Goal: Task Accomplishment & Management: Complete application form

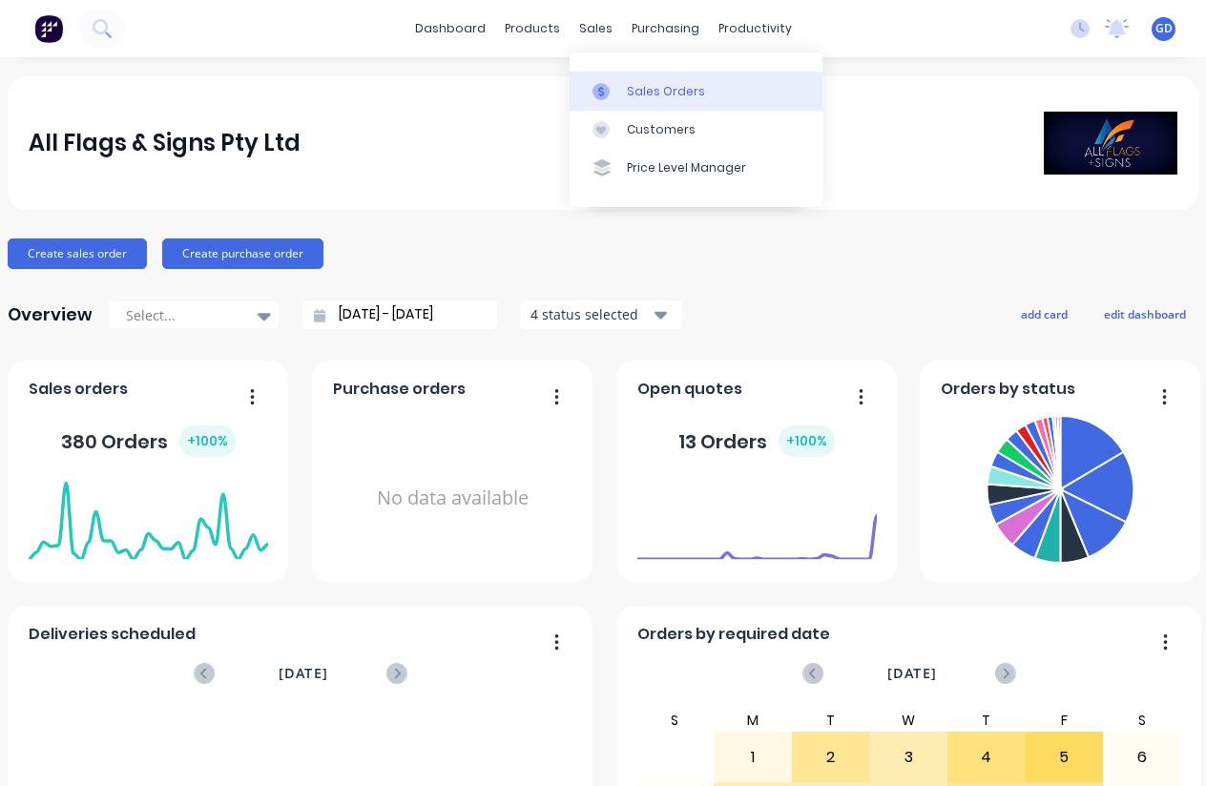
click at [647, 86] on div "Sales Orders" at bounding box center [666, 91] width 78 height 17
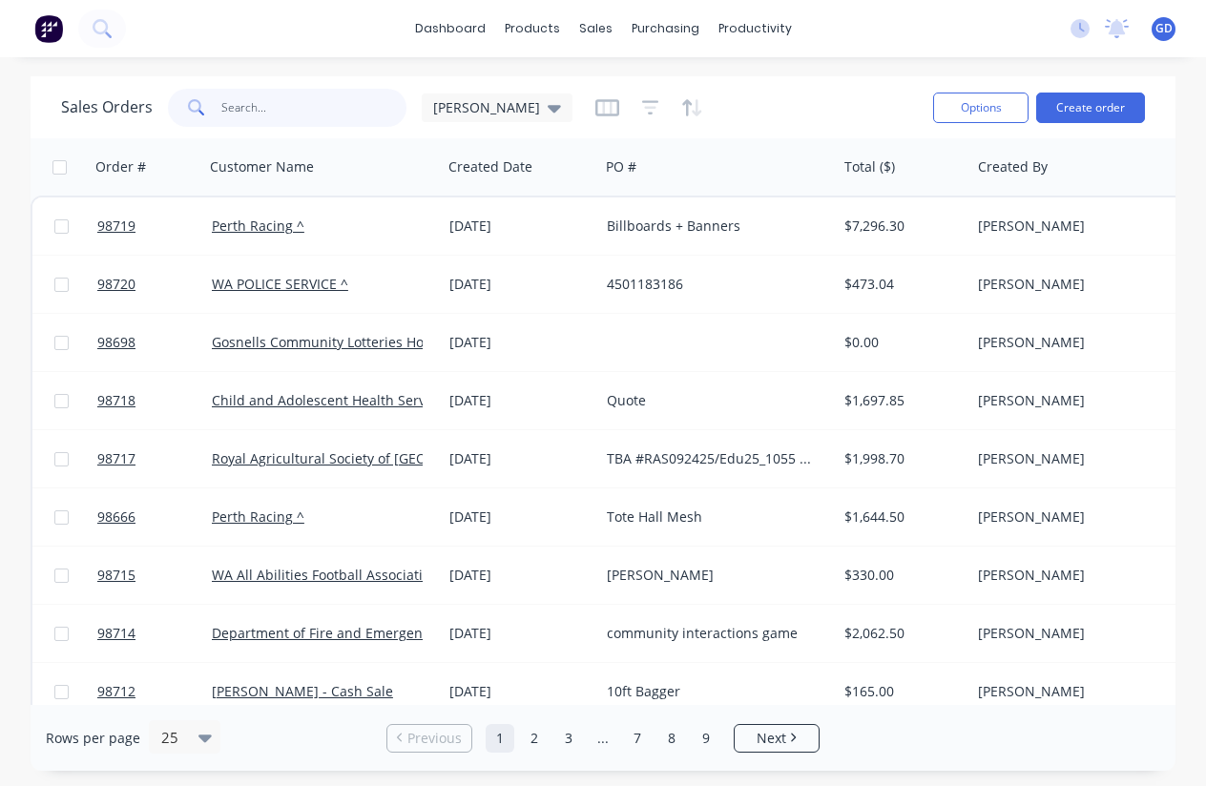
click at [259, 99] on input "text" at bounding box center [314, 108] width 186 height 38
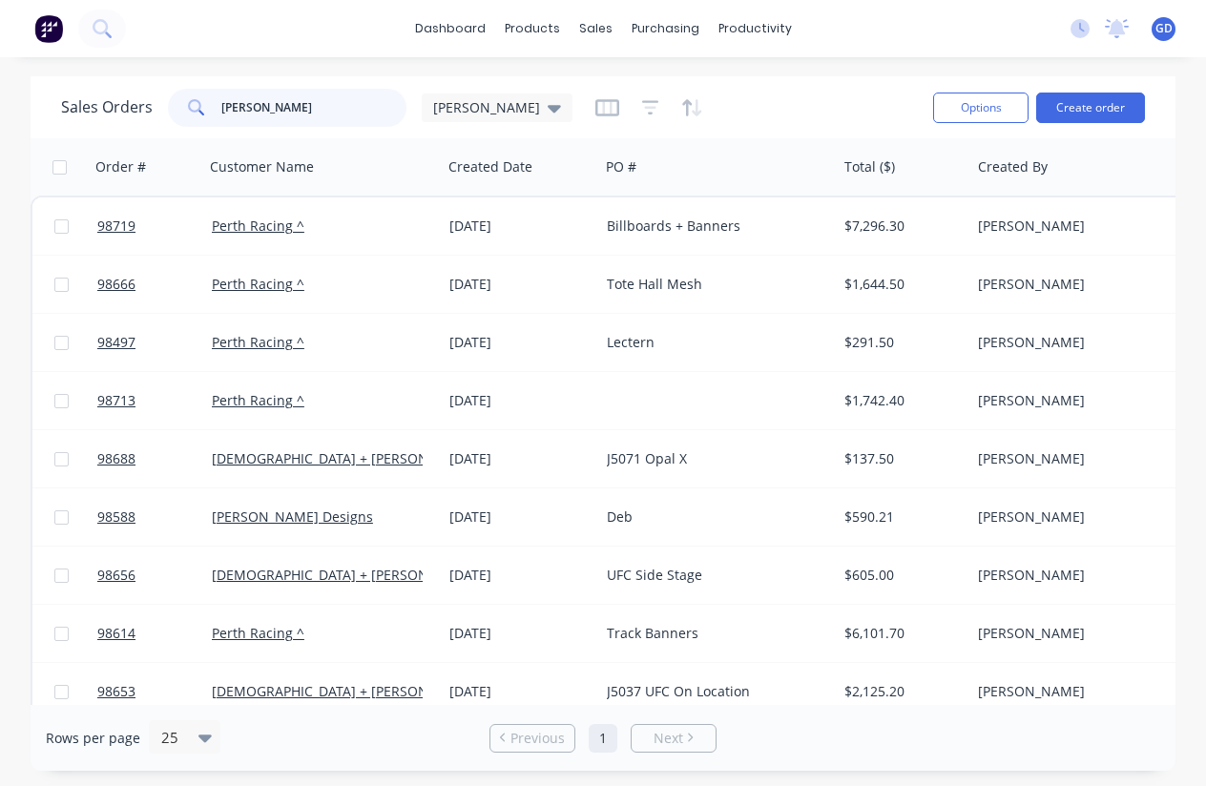
type input "Kate"
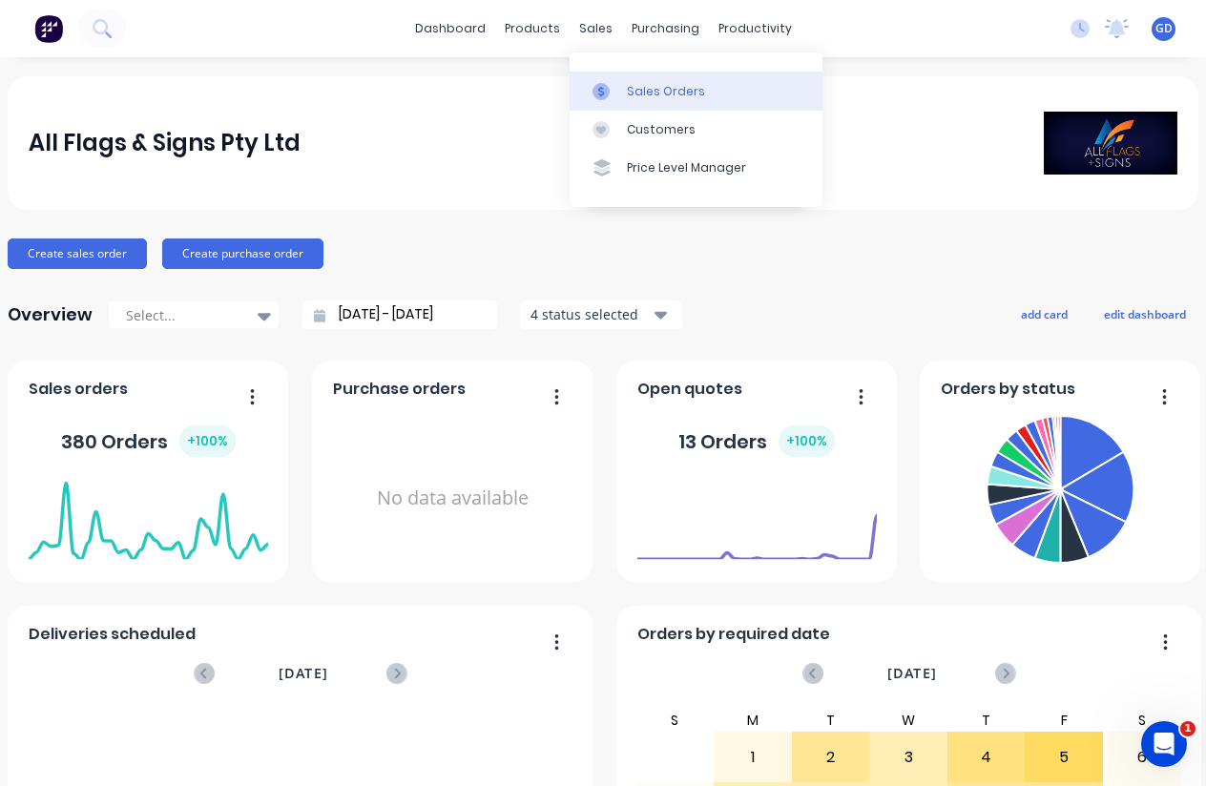
click at [638, 84] on div "Sales Orders" at bounding box center [666, 91] width 78 height 17
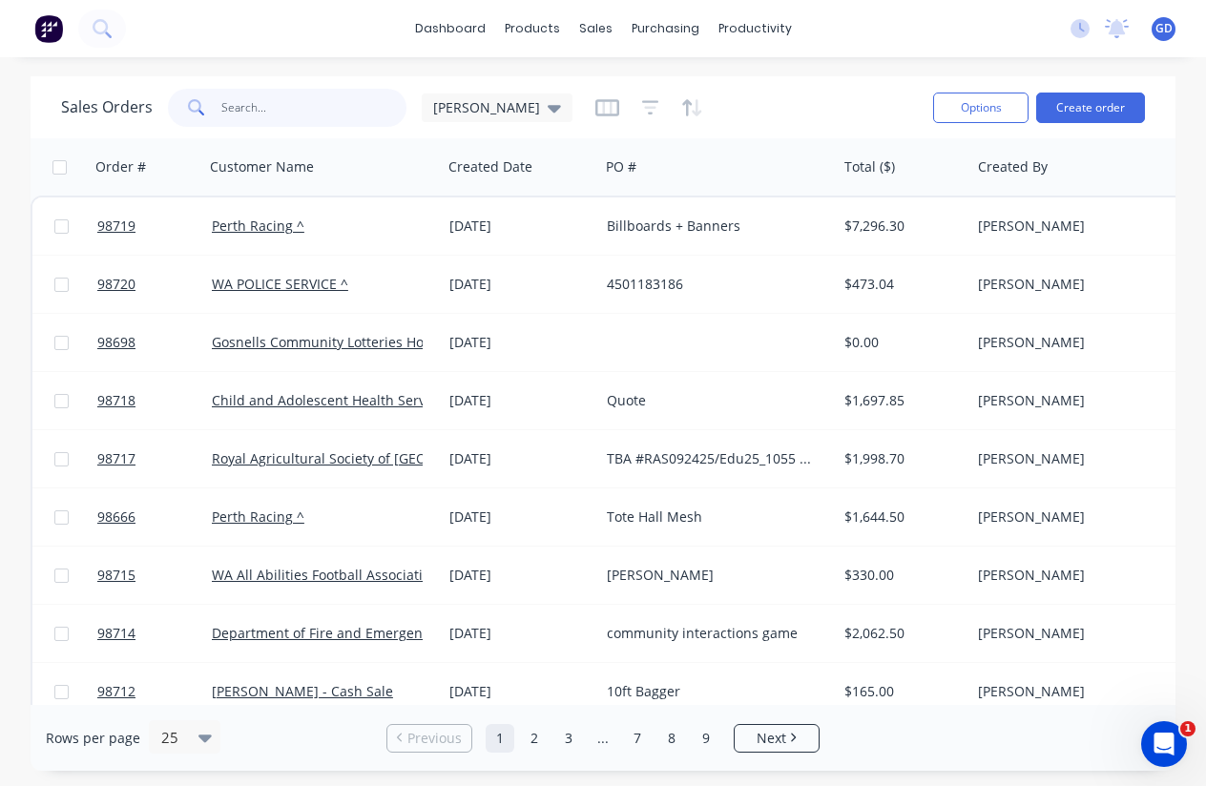
click at [260, 115] on input "text" at bounding box center [314, 108] width 186 height 38
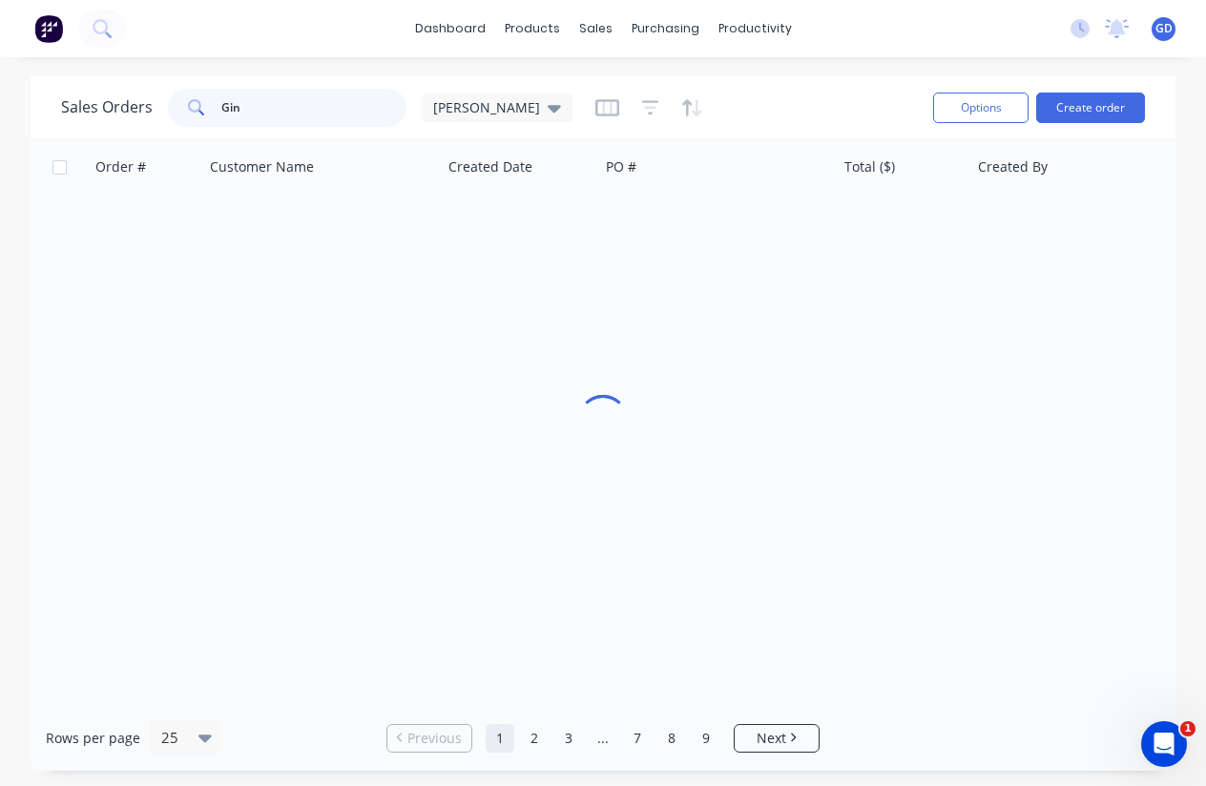
type input "[PERSON_NAME]"
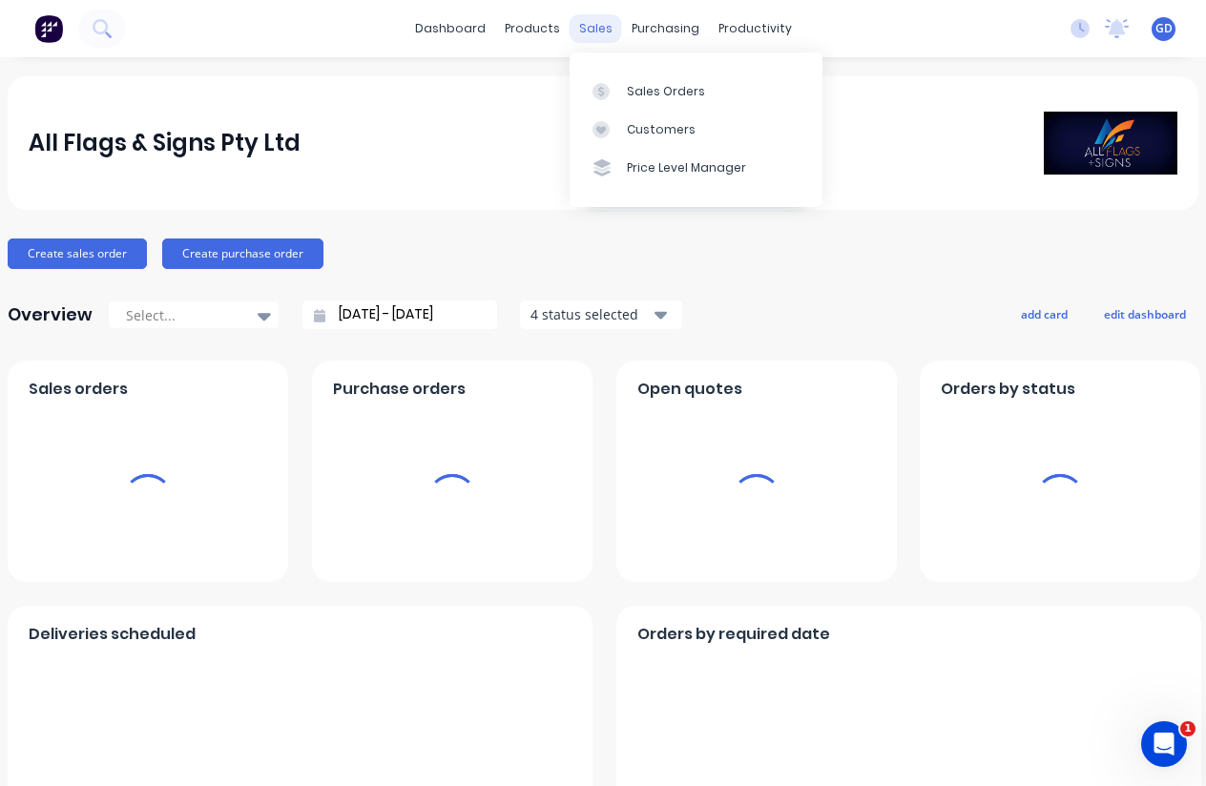
click at [590, 28] on div "sales" at bounding box center [596, 28] width 52 height 29
click at [647, 93] on div "Sales Orders" at bounding box center [666, 91] width 78 height 17
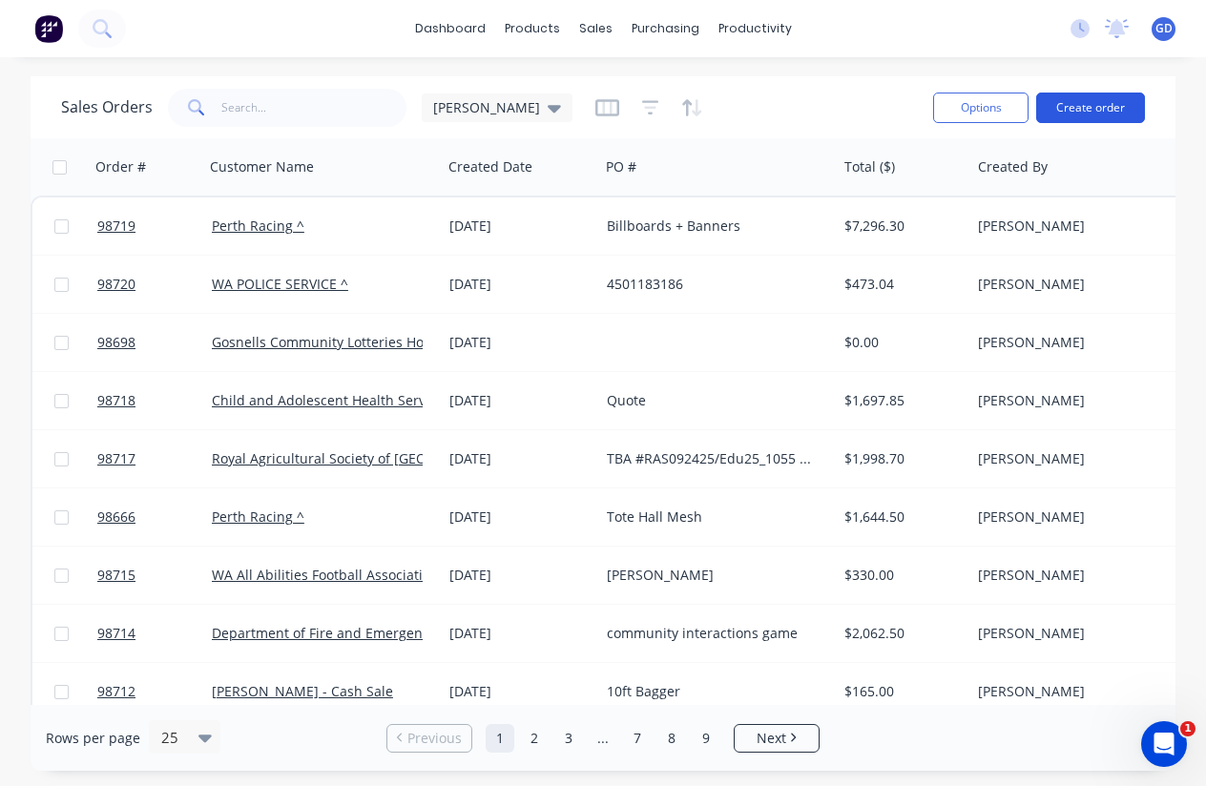
click at [1081, 113] on button "Create order" at bounding box center [1090, 108] width 109 height 31
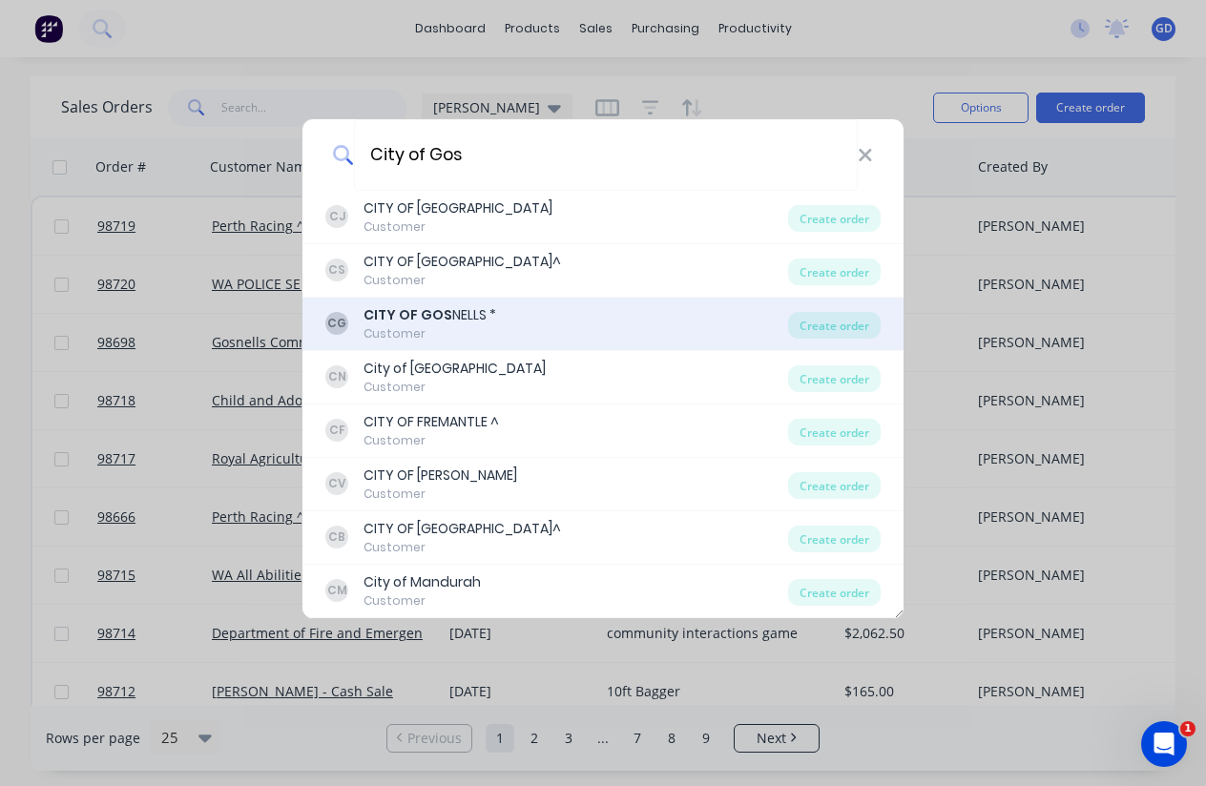
type input "City of Gos"
click at [430, 313] on b "CITY OF GOS" at bounding box center [407, 314] width 89 height 19
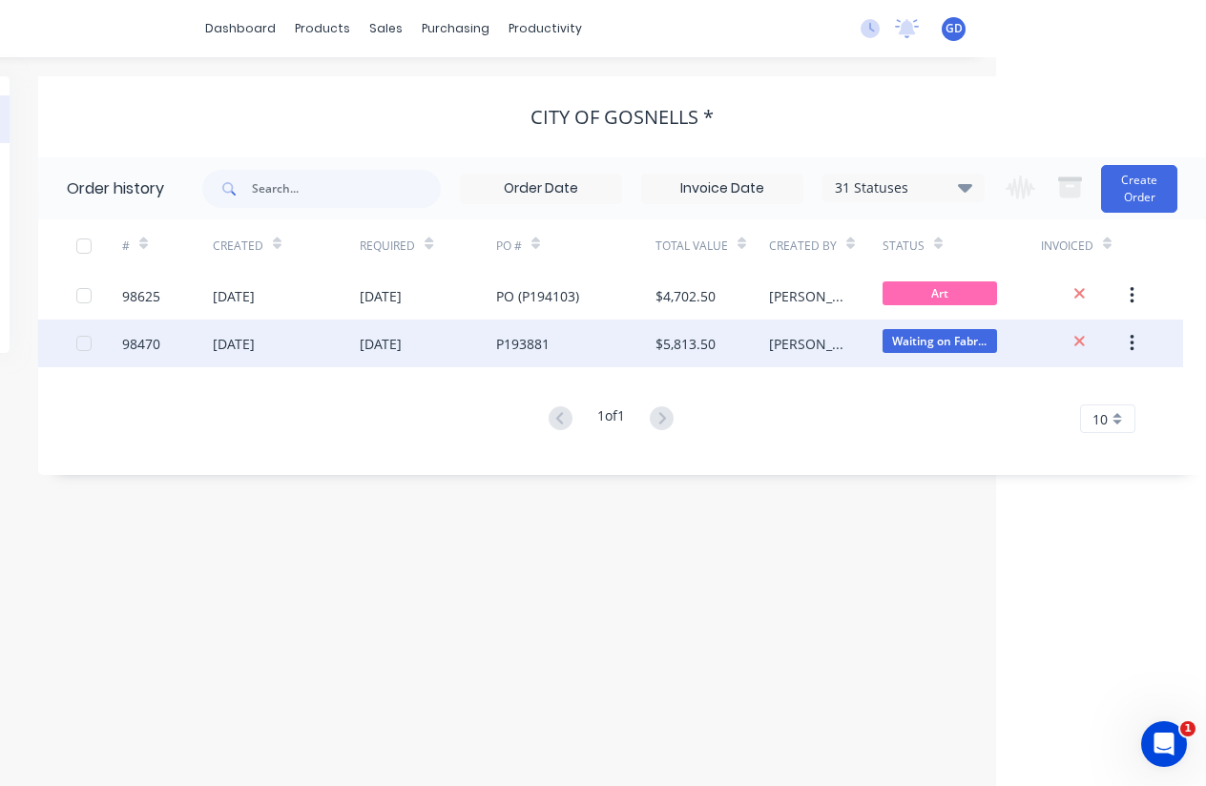
scroll to position [0, 210]
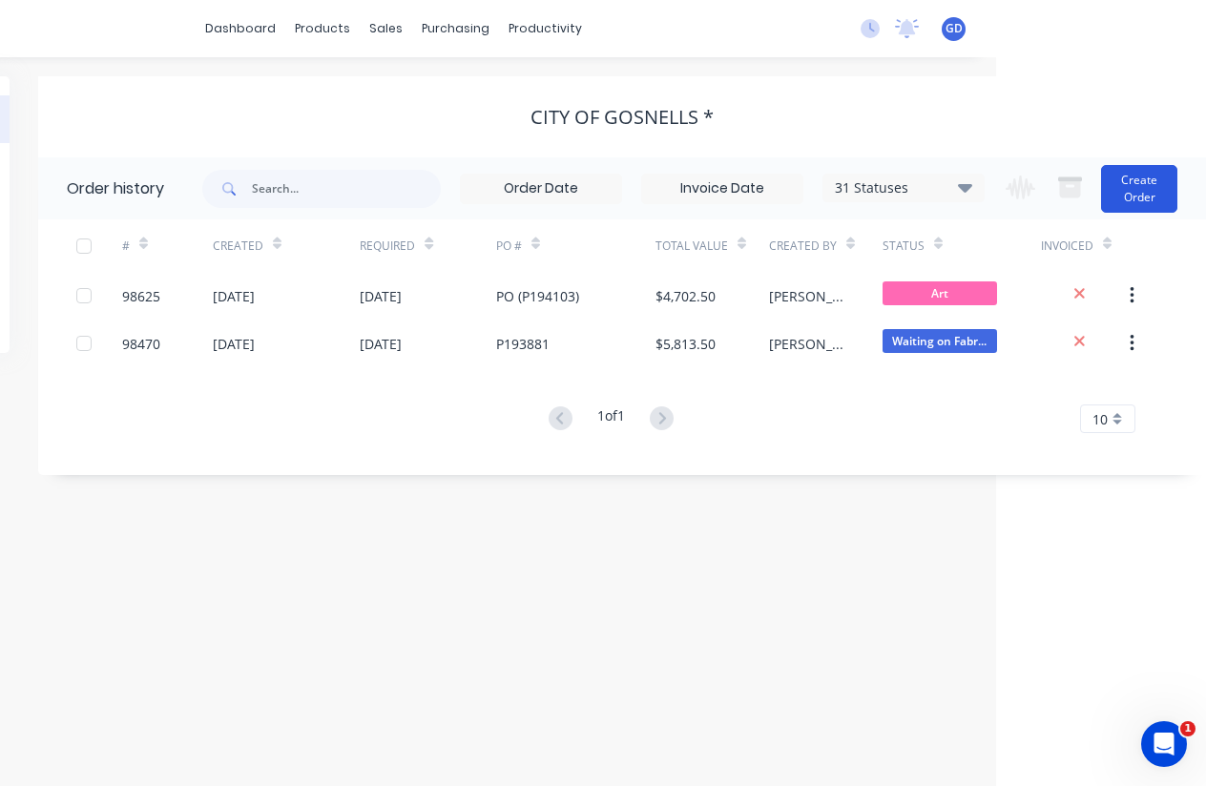
click at [1136, 180] on button "Create Order" at bounding box center [1139, 189] width 76 height 48
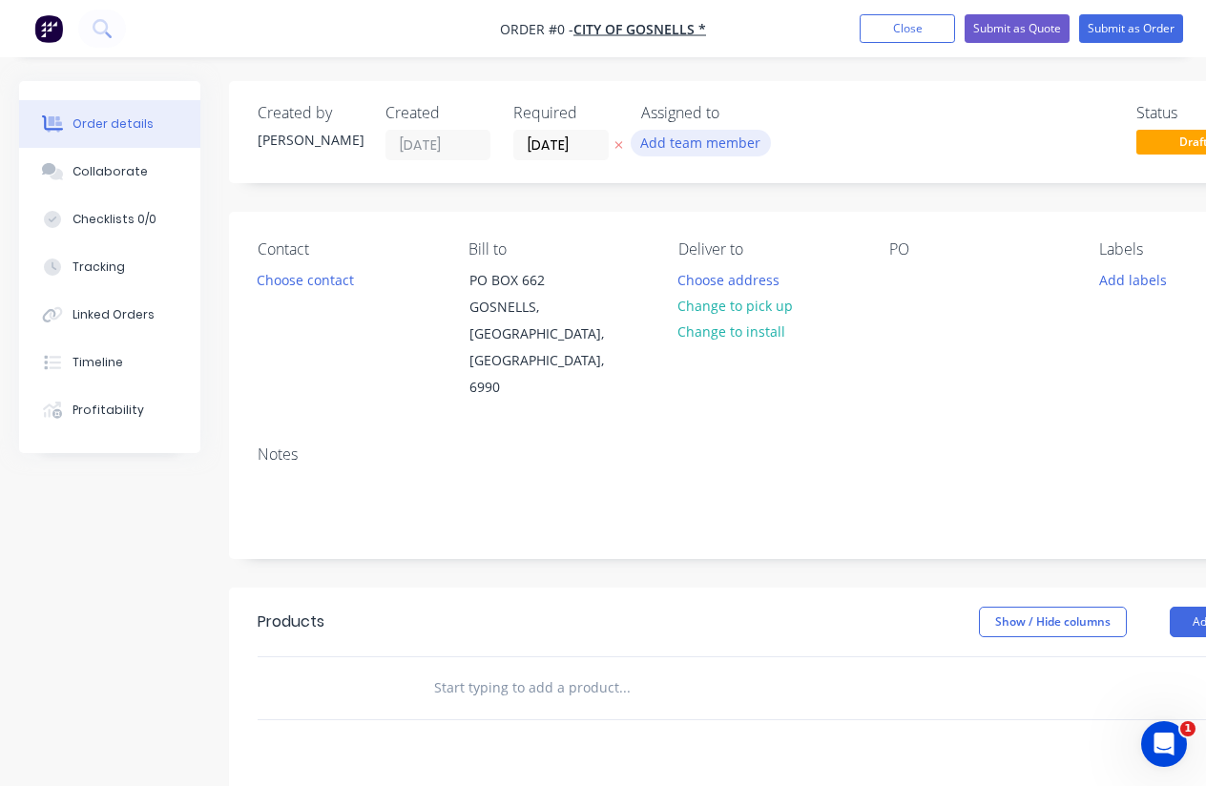
click at [653, 140] on button "Add team member" at bounding box center [701, 143] width 140 height 26
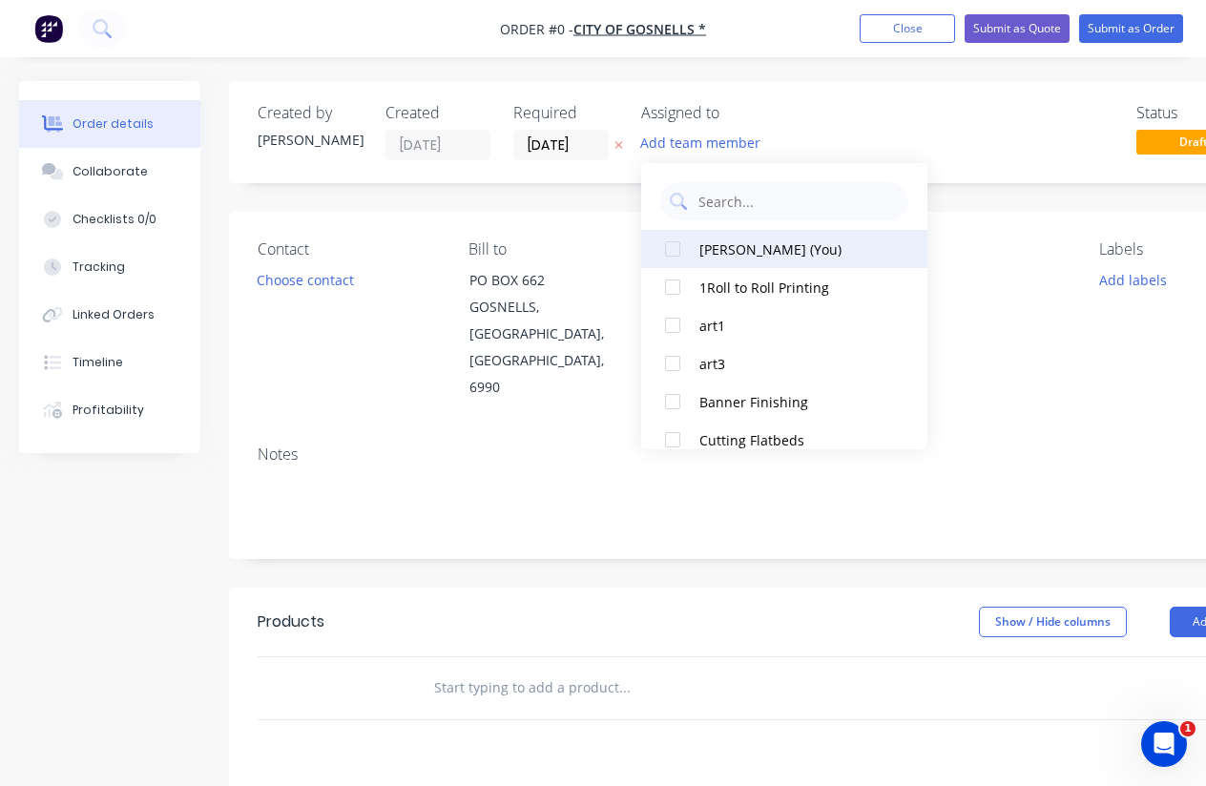
click at [675, 247] on div at bounding box center [672, 249] width 38 height 38
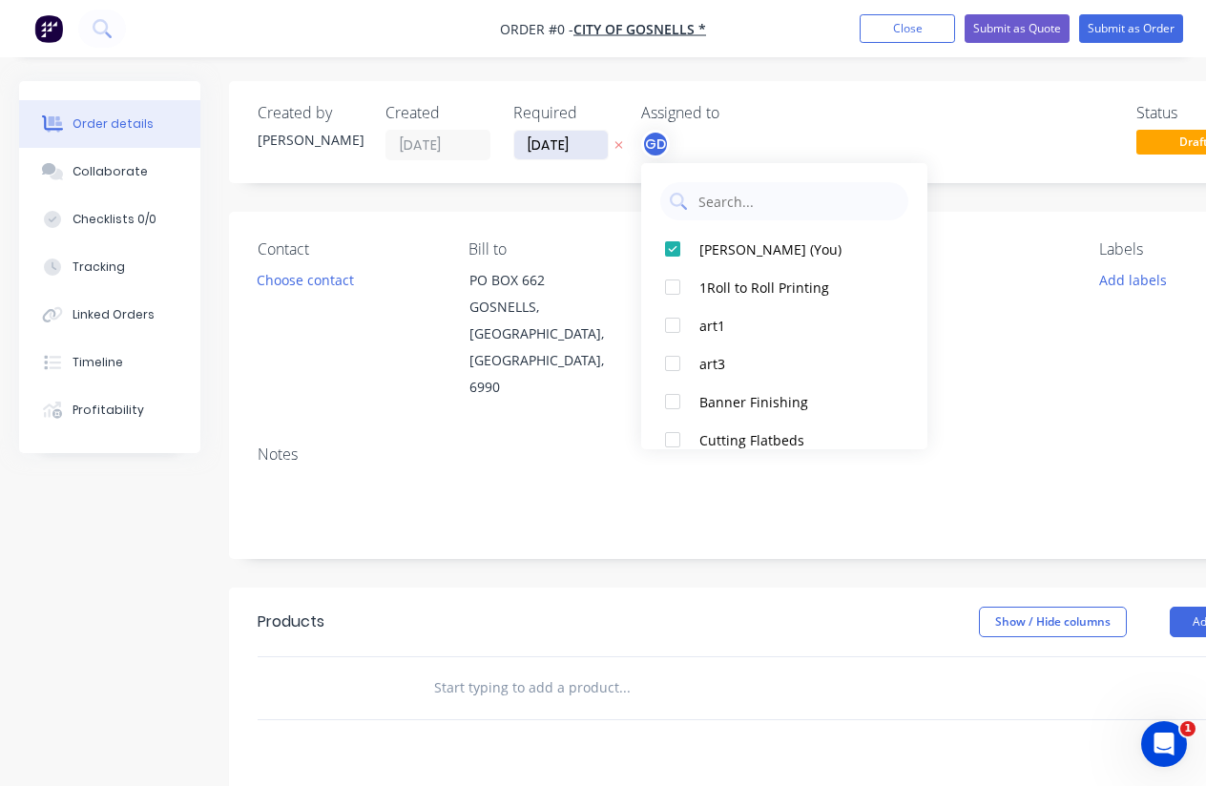
click at [555, 136] on div "Order details Collaborate Checklists 0/0 Tracking Linked Orders Timeline Profit…" at bounding box center [663, 644] width 1327 height 1126
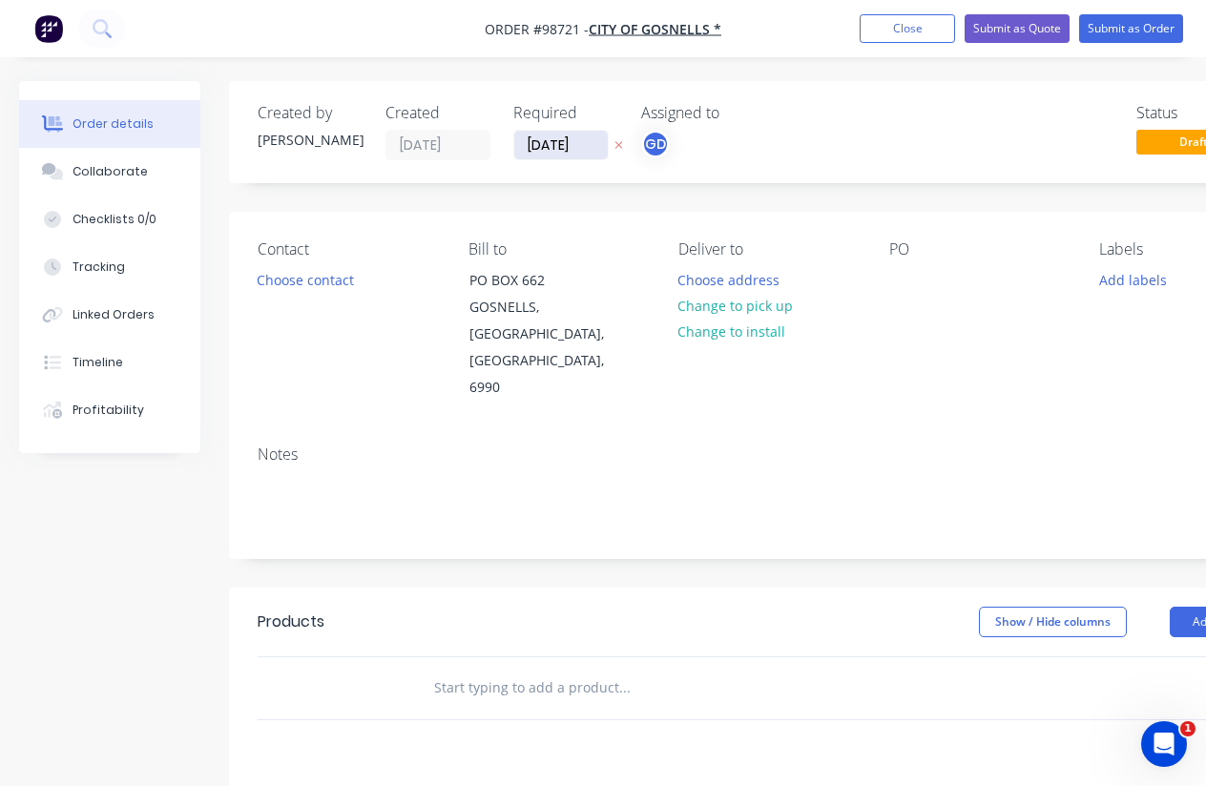
click at [555, 136] on input "[DATE]" at bounding box center [560, 145] width 93 height 29
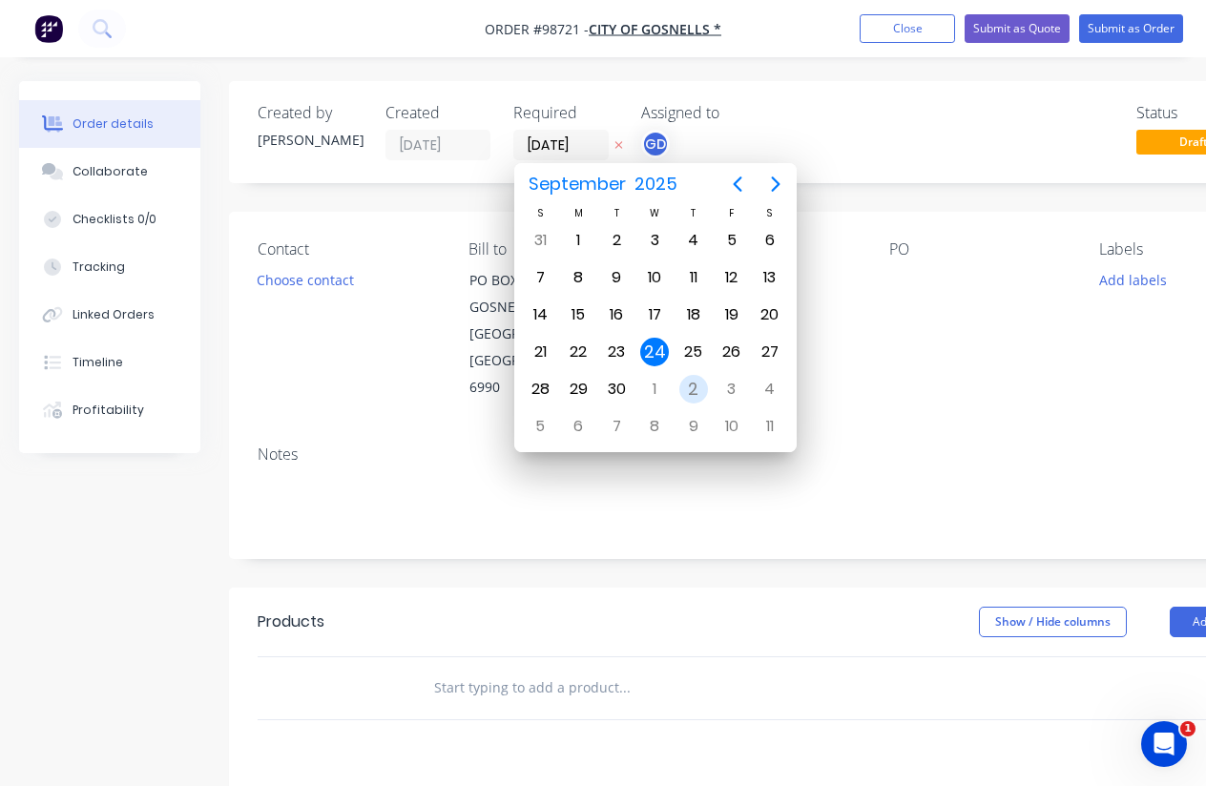
click at [694, 385] on div "2" at bounding box center [693, 389] width 29 height 29
type input "[DATE]"
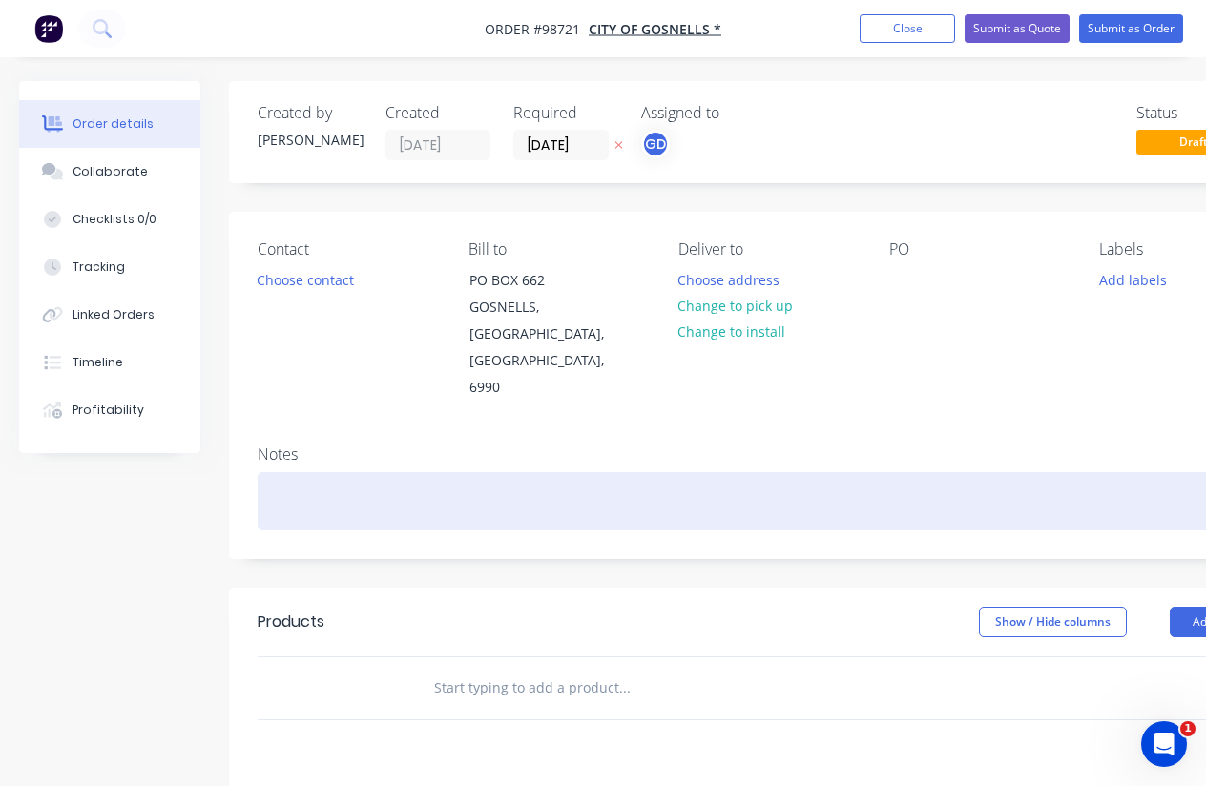
click at [657, 472] on div at bounding box center [769, 501] width 1022 height 58
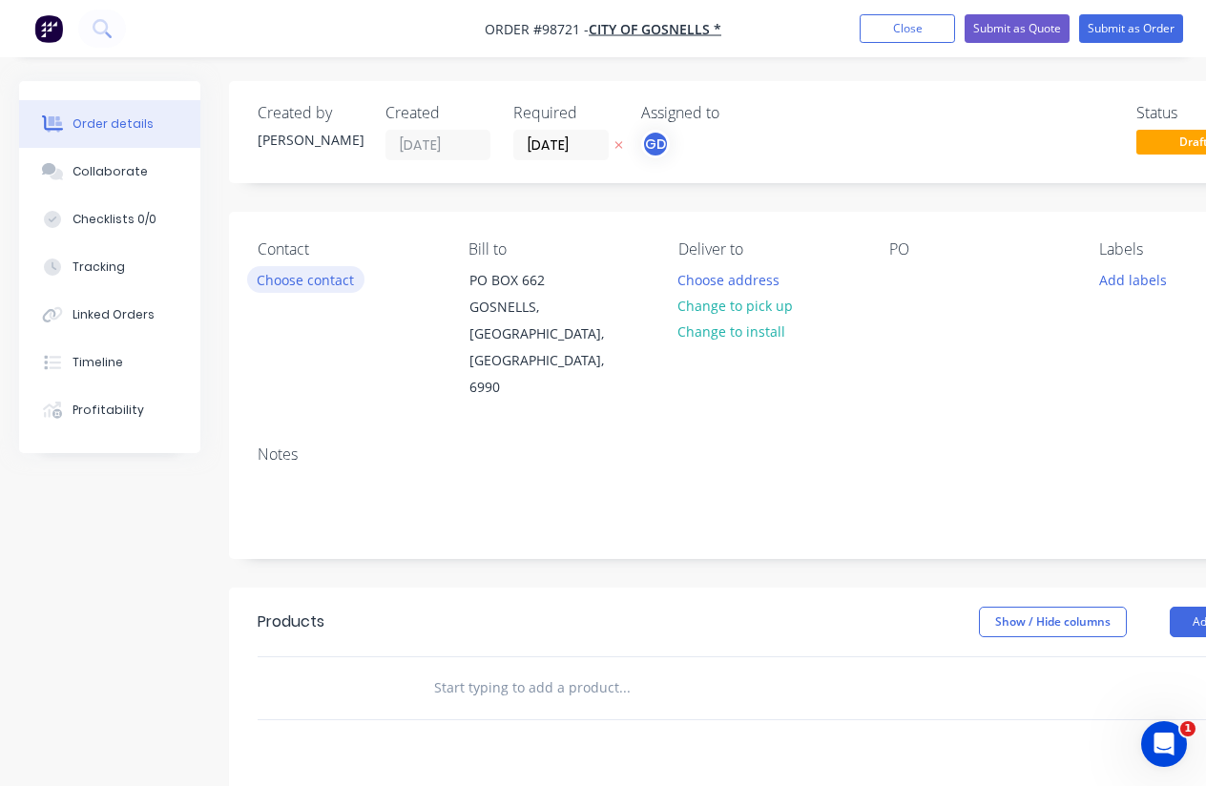
click at [341, 278] on button "Choose contact" at bounding box center [305, 279] width 117 height 26
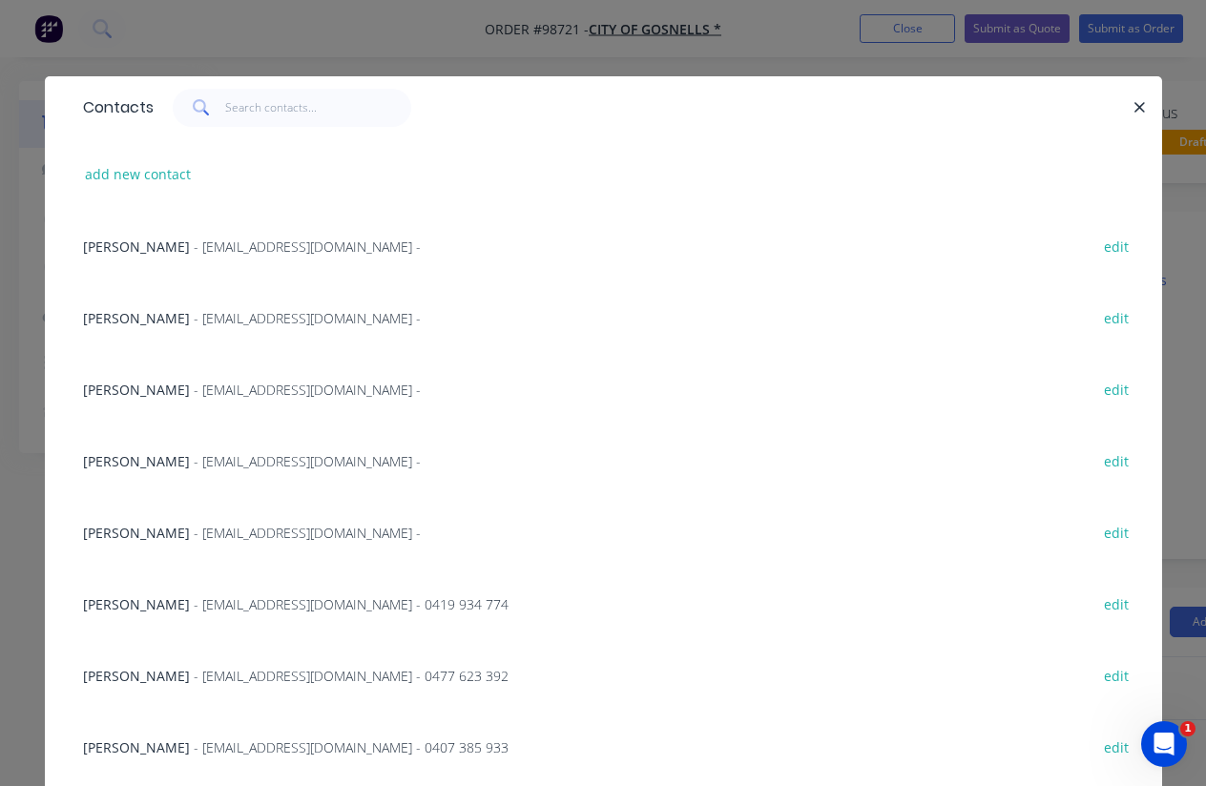
click at [122, 321] on span "[PERSON_NAME]" at bounding box center [136, 318] width 107 height 18
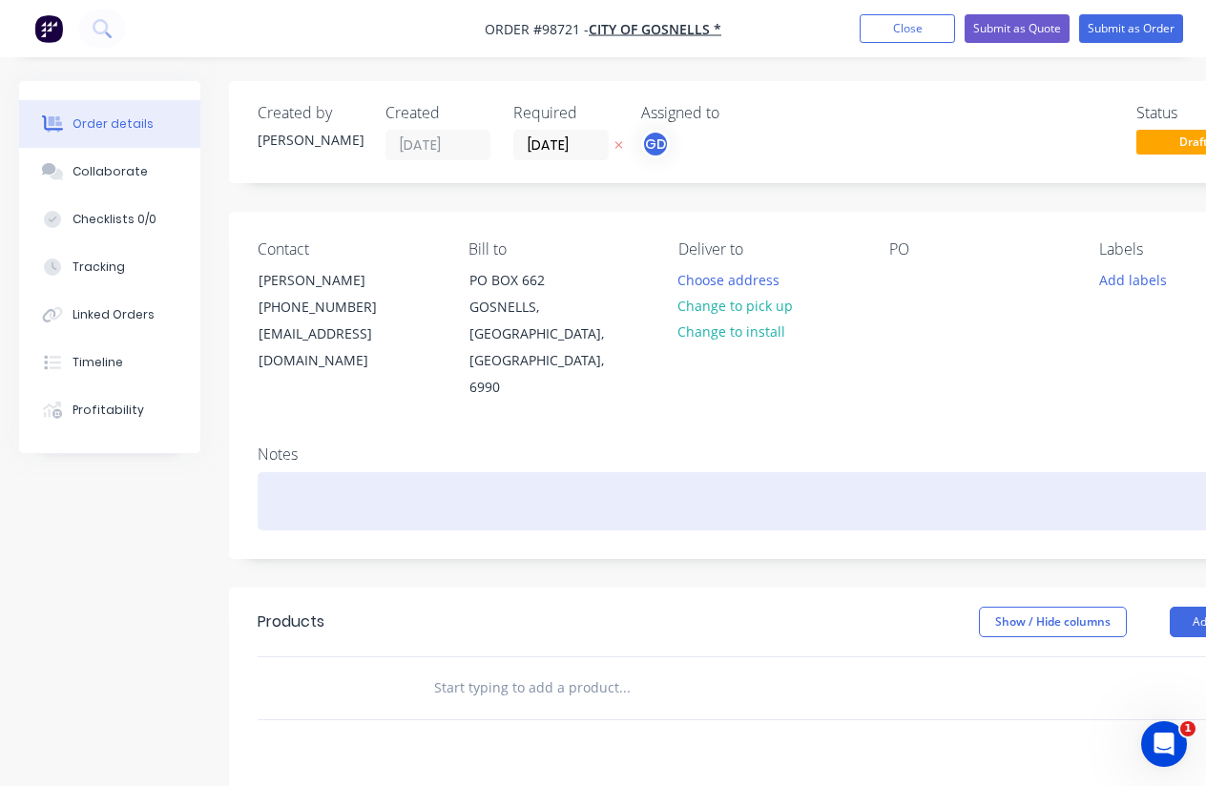
click at [270, 472] on div at bounding box center [769, 501] width 1022 height 58
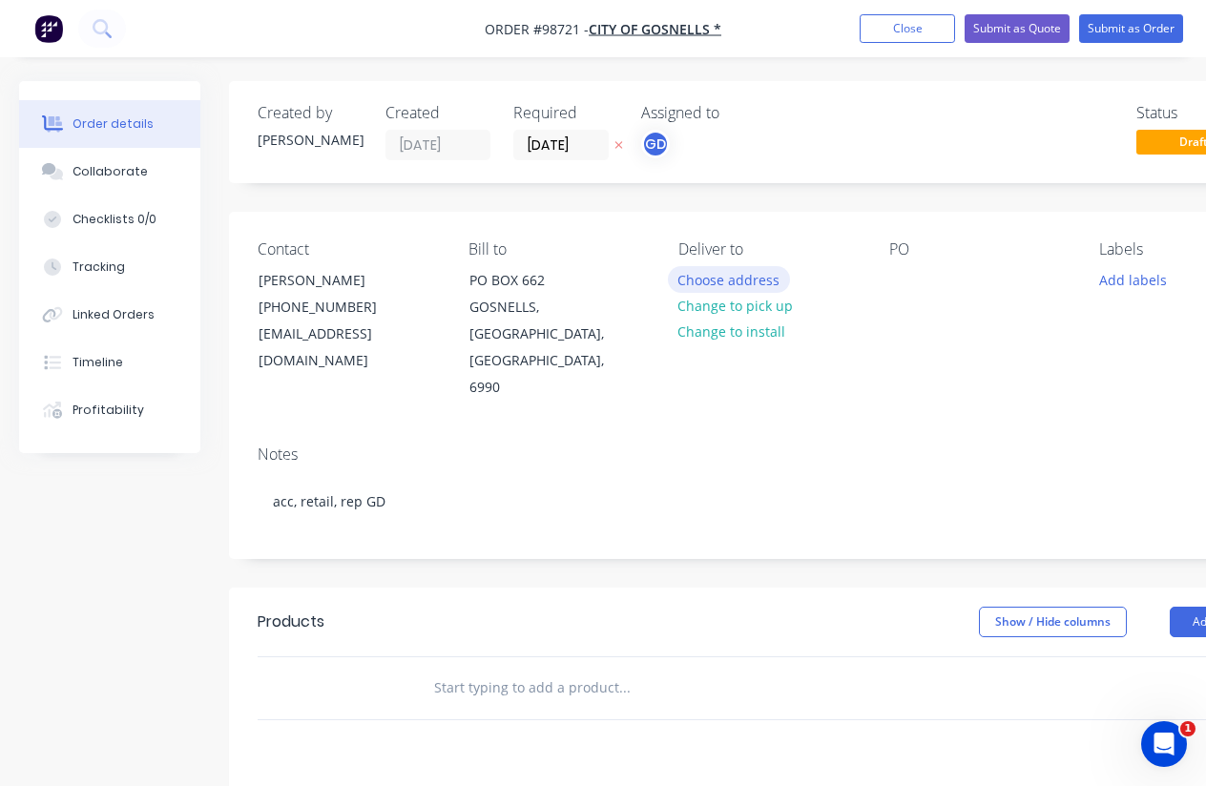
click at [736, 282] on button "Choose address" at bounding box center [729, 279] width 122 height 26
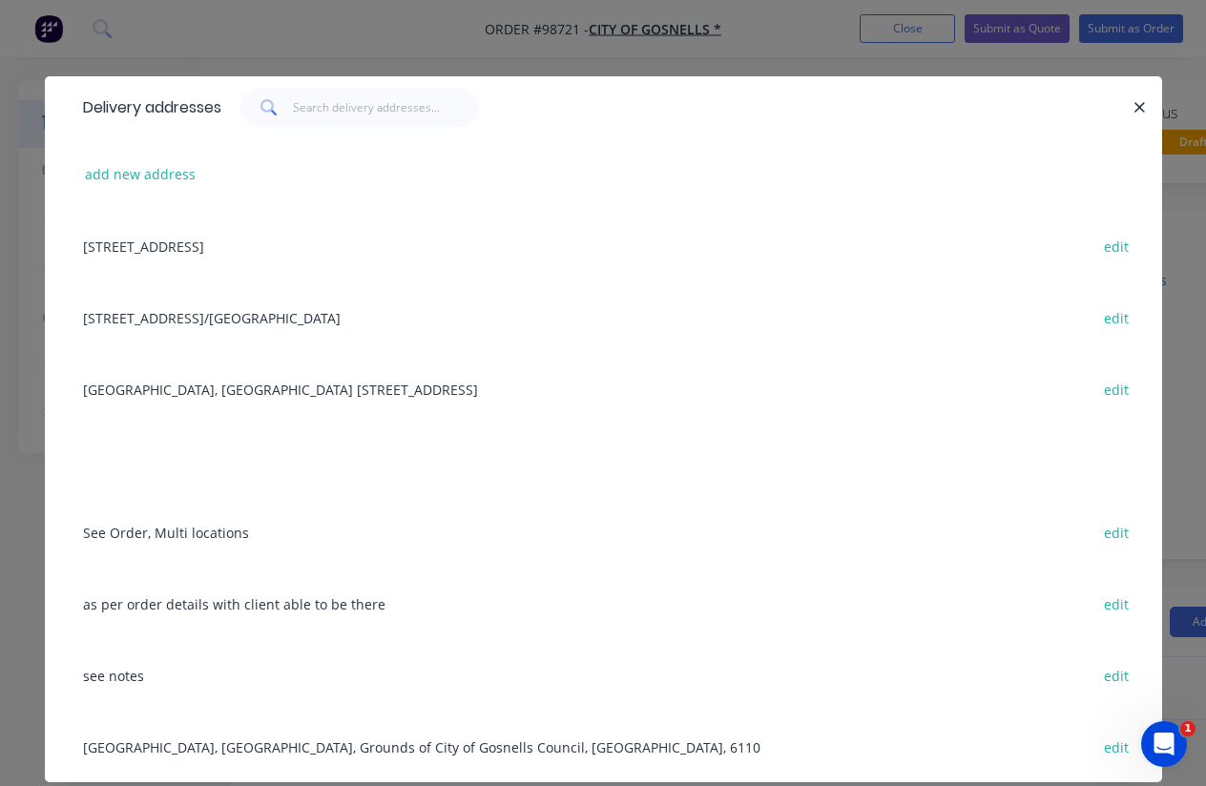
click at [178, 395] on div "[GEOGRAPHIC_DATA], [GEOGRAPHIC_DATA] [STREET_ADDRESS] edit" at bounding box center [603, 389] width 1060 height 72
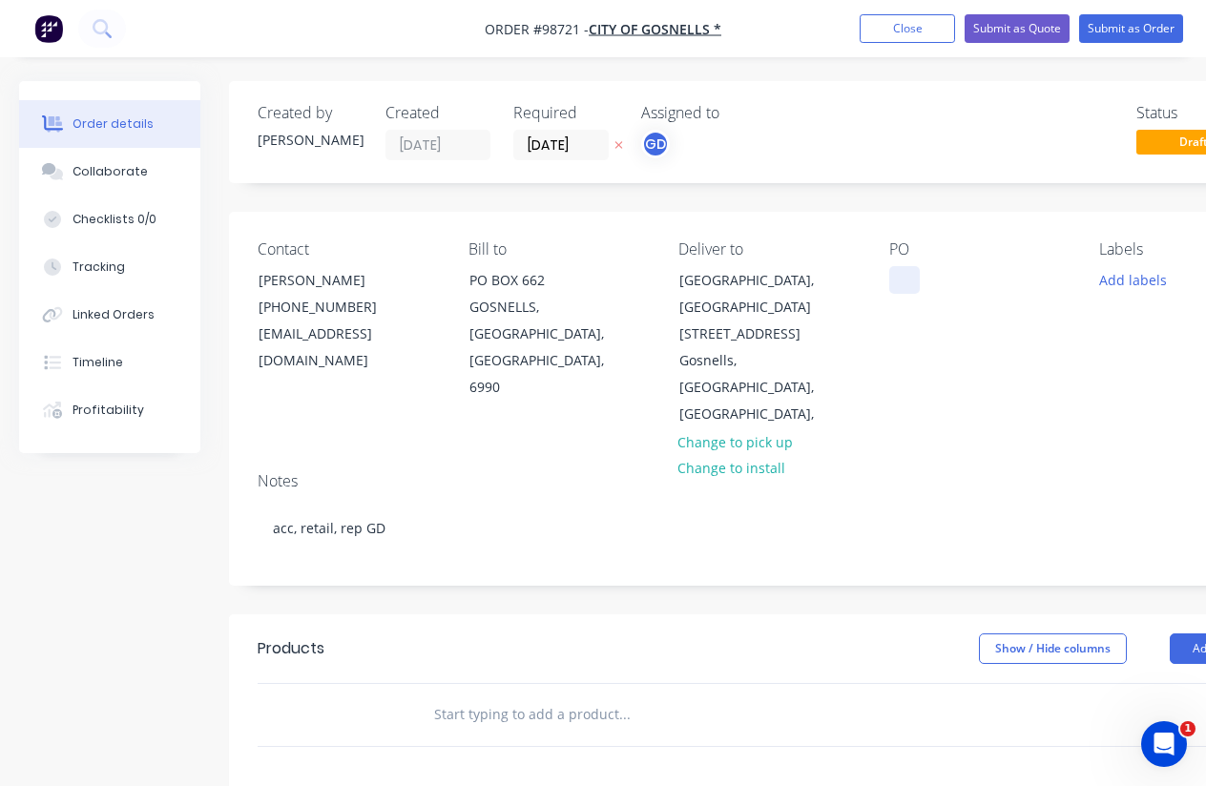
click at [902, 285] on div at bounding box center [904, 280] width 31 height 28
paste div
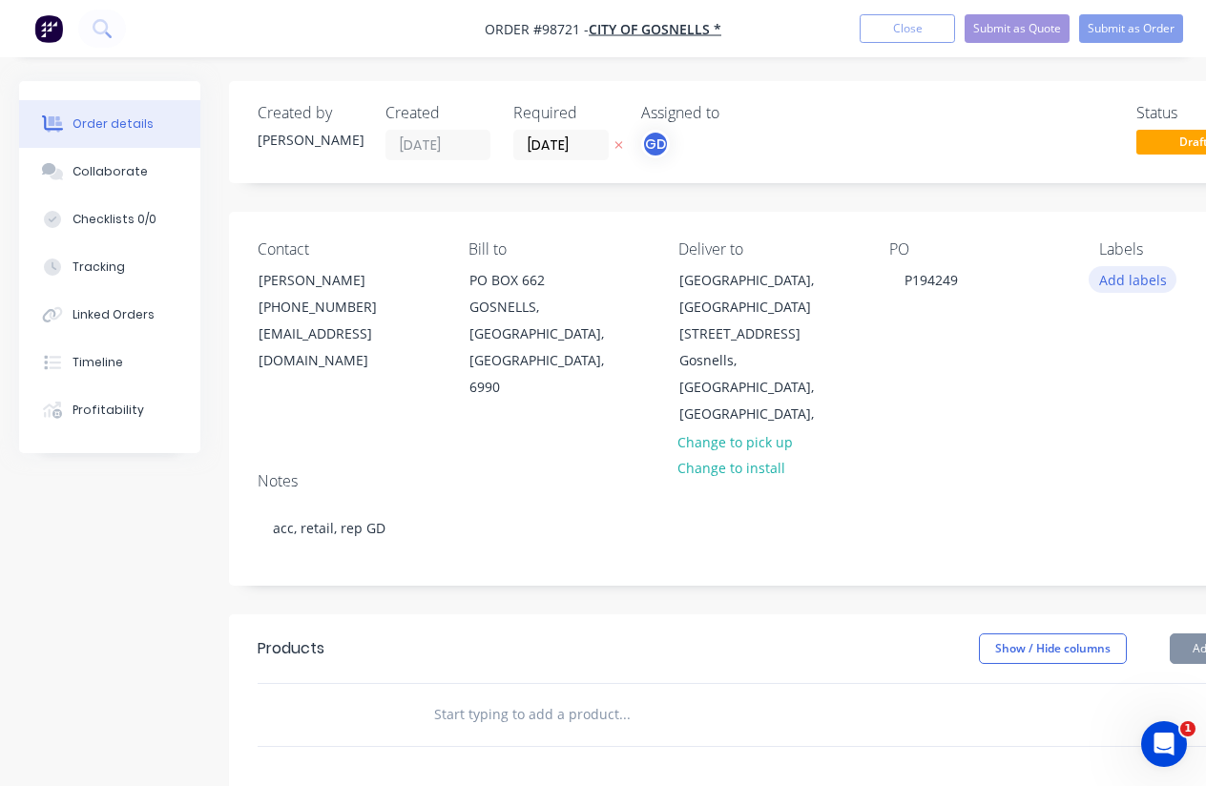
click at [1133, 282] on button "Add labels" at bounding box center [1132, 279] width 88 height 26
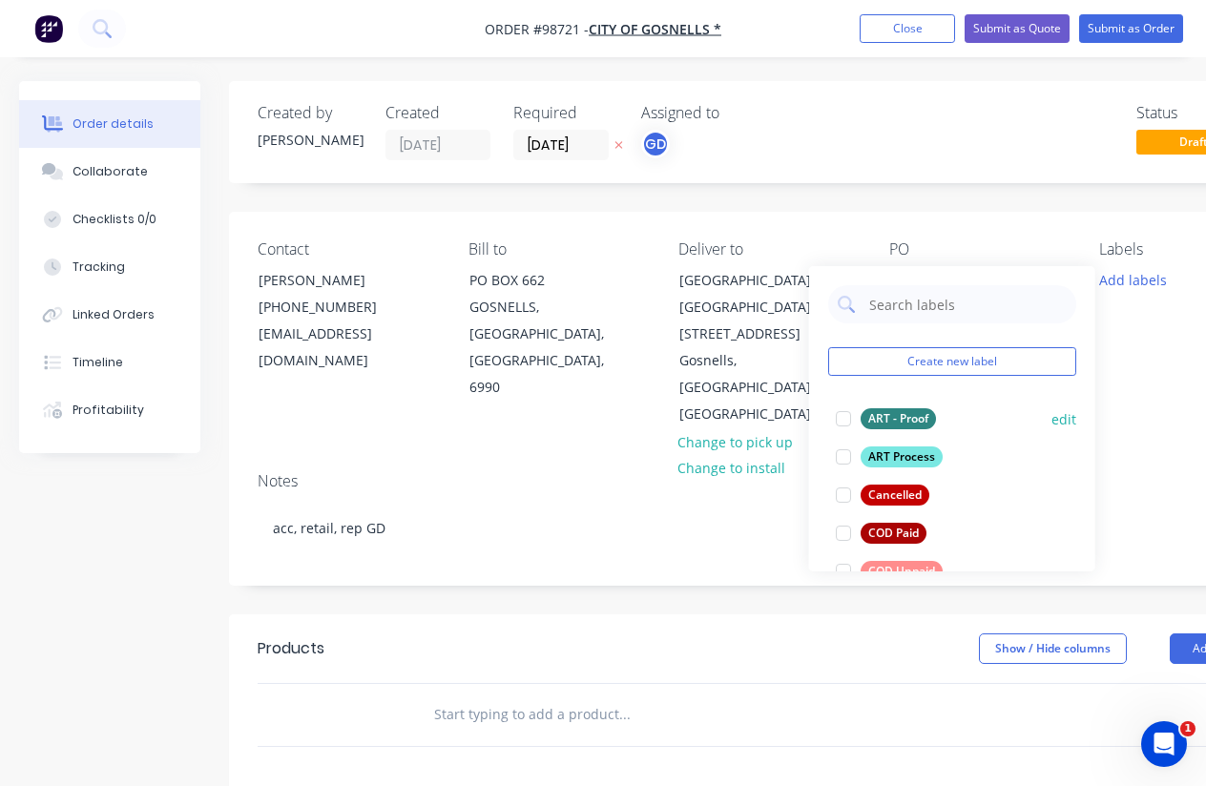
click at [927, 414] on div "ART - Proof" at bounding box center [897, 418] width 75 height 21
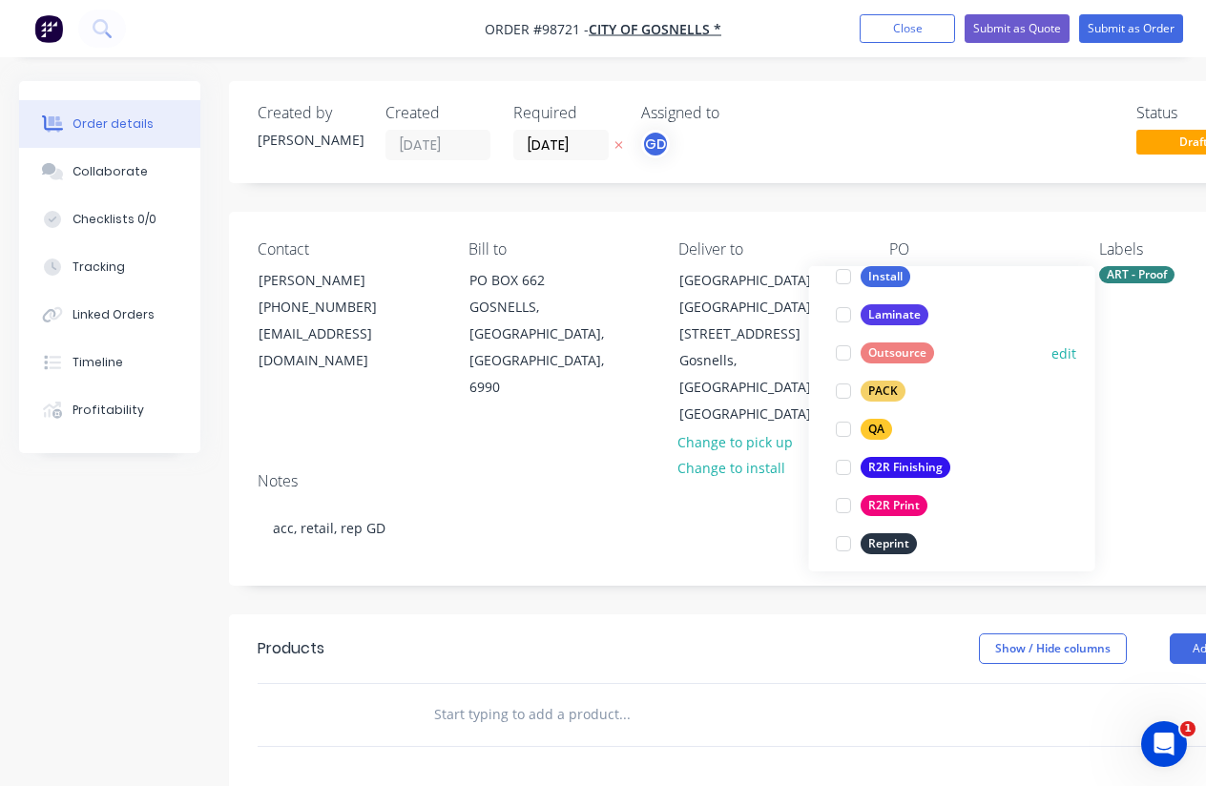
scroll to position [640, 0]
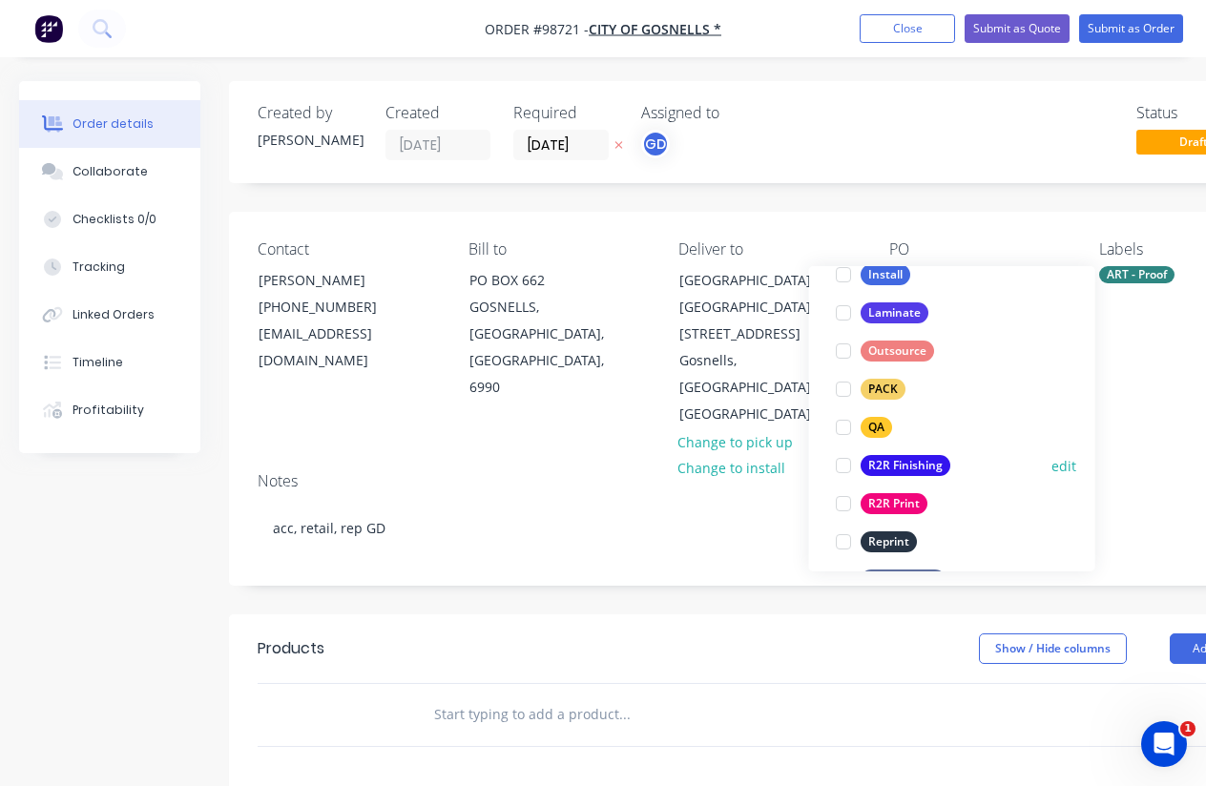
click at [917, 467] on div "R2R Finishing" at bounding box center [905, 465] width 90 height 21
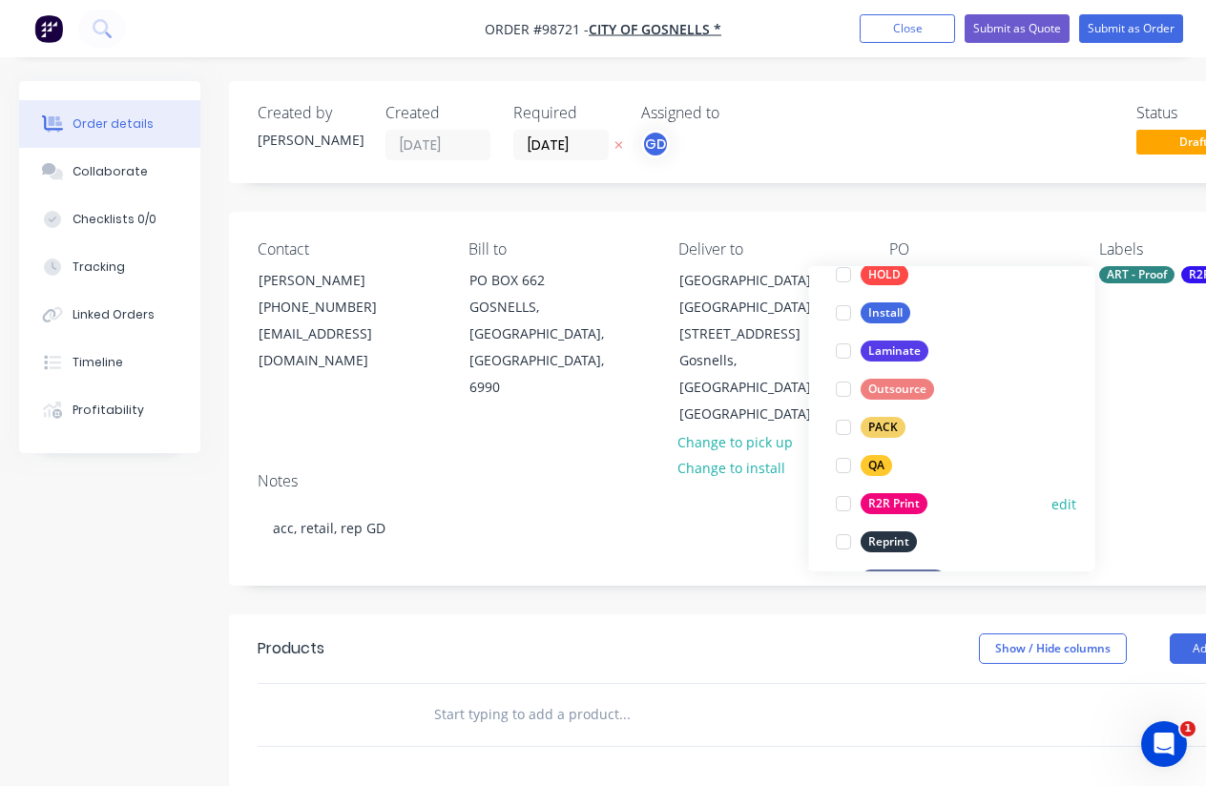
click at [902, 506] on div "R2R Print" at bounding box center [893, 503] width 67 height 21
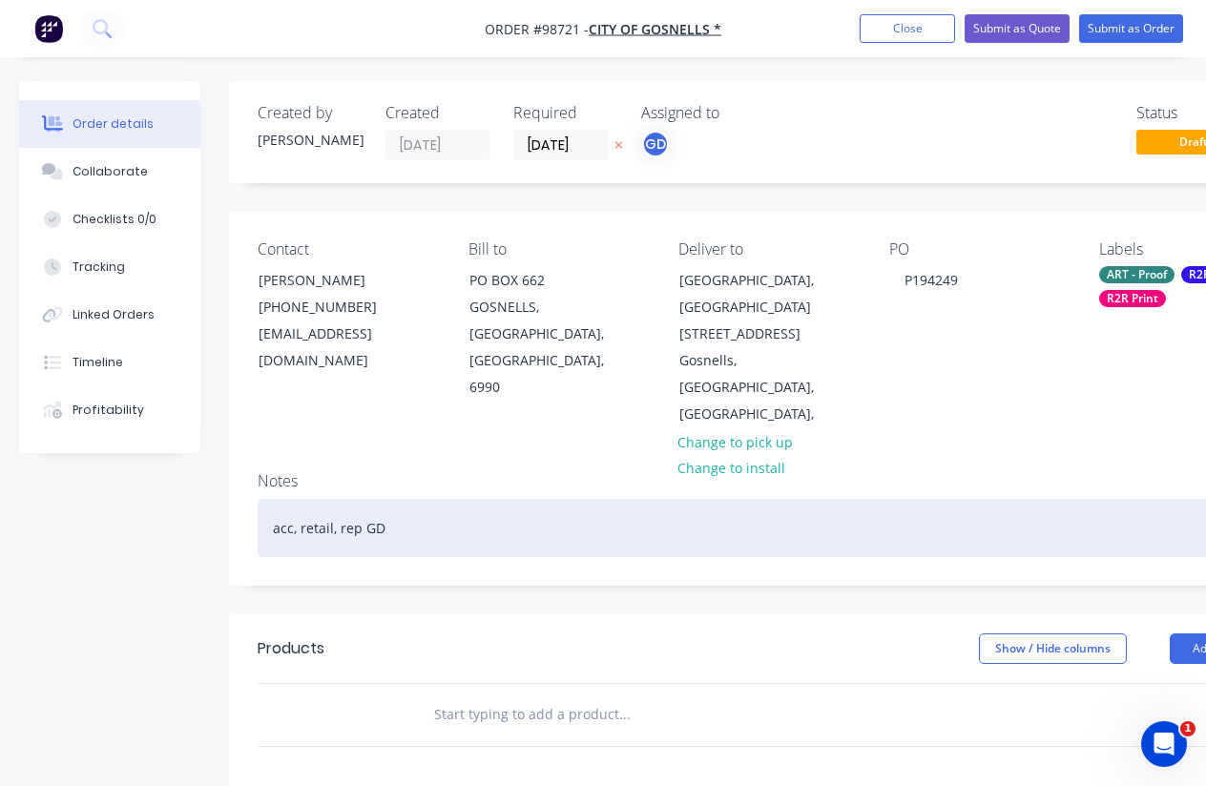
click at [530, 499] on div "acc, retail, rep GD" at bounding box center [769, 528] width 1022 height 58
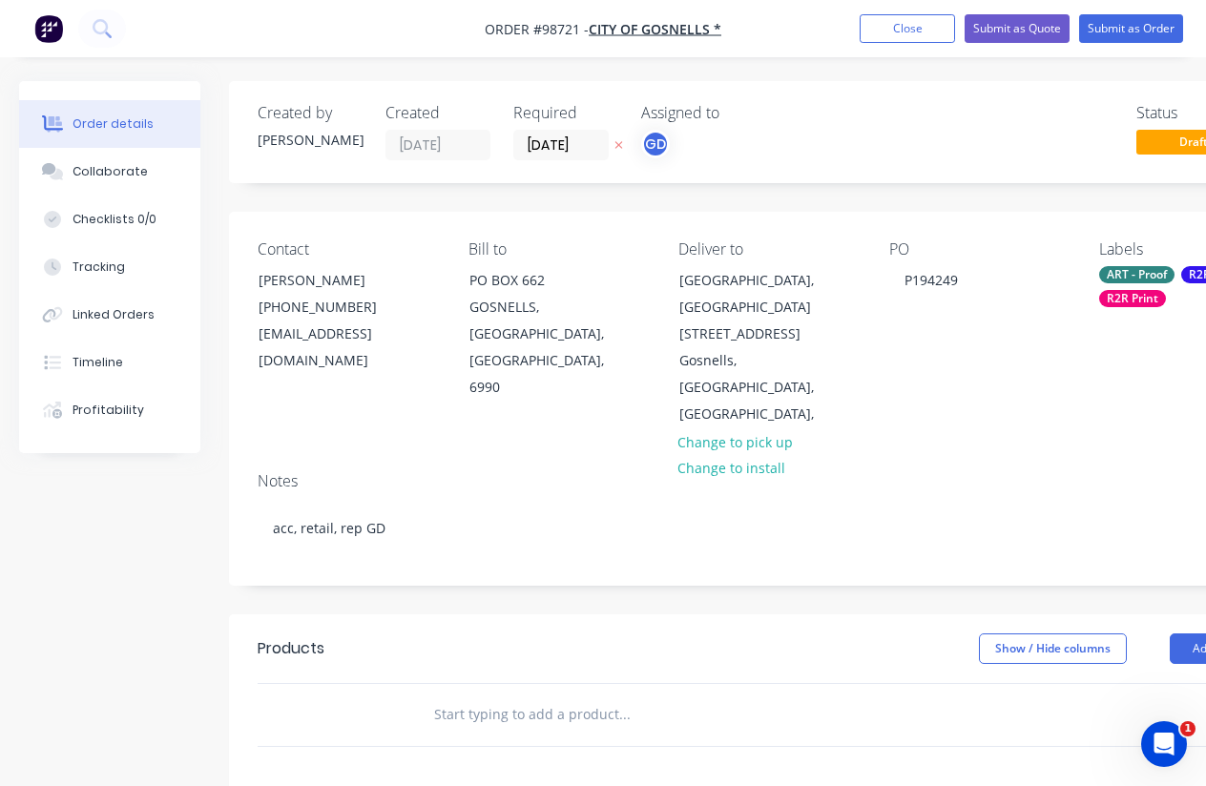
click at [481, 419] on div "Contact [PERSON_NAME] [PHONE_NUMBER] [EMAIL_ADDRESS][DOMAIN_NAME] Bill to [GEOG…" at bounding box center [768, 334] width 1079 height 245
click at [369, 684] on div at bounding box center [353, 715] width 114 height 62
click at [474, 684] on div at bounding box center [753, 715] width 687 height 62
click at [487, 695] on input "text" at bounding box center [624, 714] width 382 height 38
paste input "Events Mesh banners Purchase Order: P194249 Quantity: 7 Flat size: 1000x3000mm …"
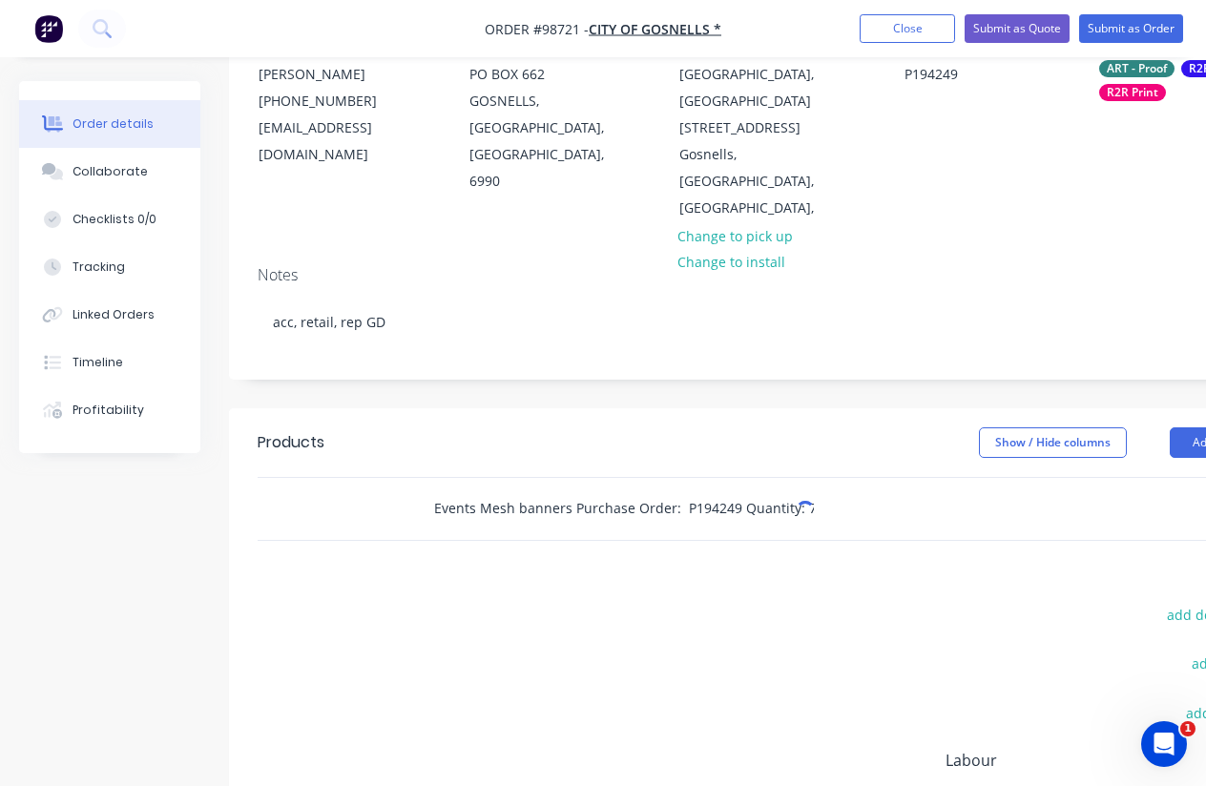
scroll to position [209, 0]
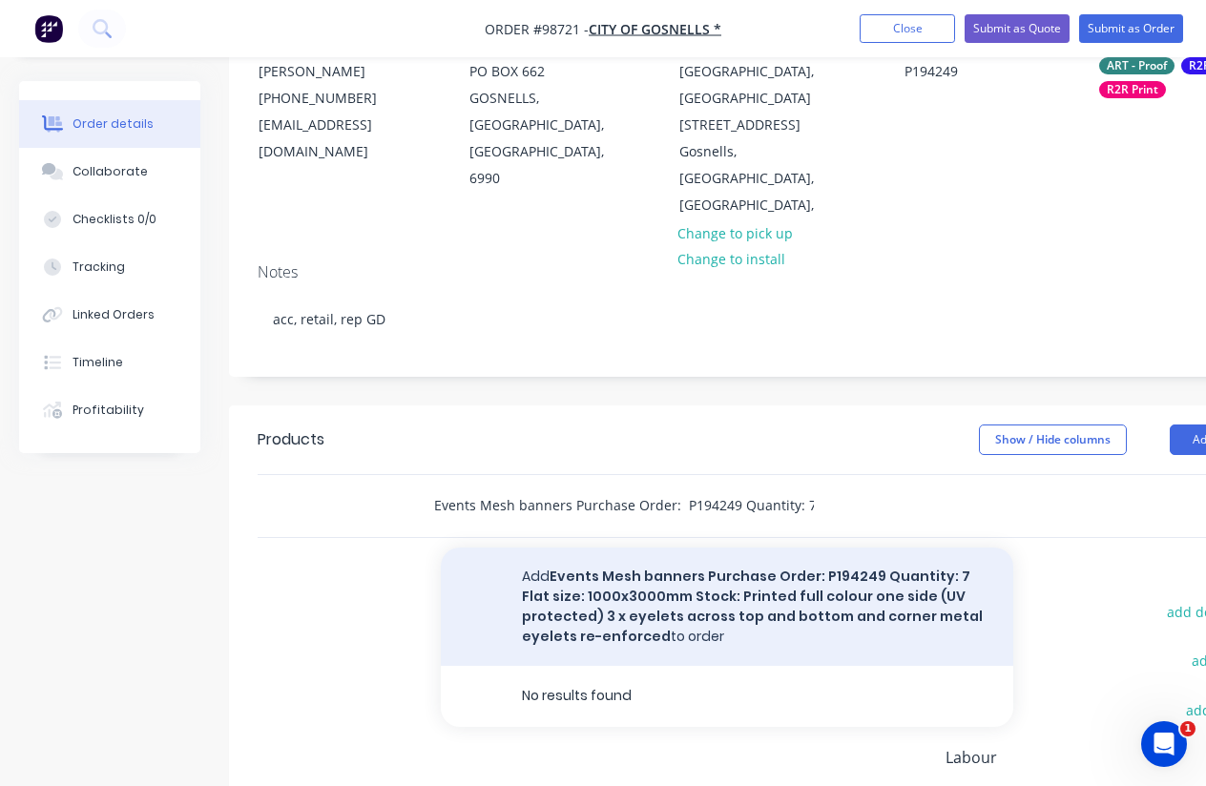
type input "Events Mesh banners Purchase Order: P194249 Quantity: 7 Flat size: 1000x3000mm …"
click at [648, 583] on button "Add Events Mesh banners Purchase Order: P194249 Quantity: 7 Flat size: 1000x300…" at bounding box center [727, 607] width 572 height 118
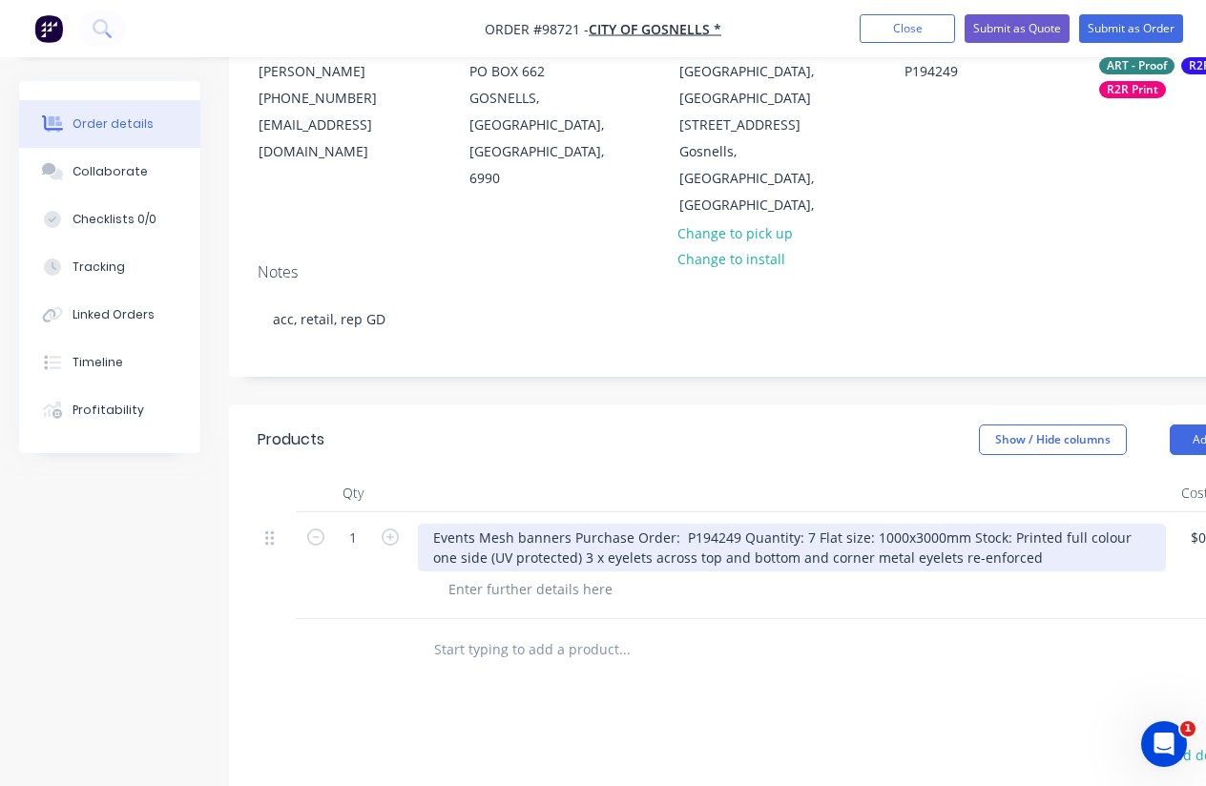
click at [861, 524] on div "Events Mesh banners Purchase Order: P194249 Quantity: 7 Flat size: 1000x3000mm …" at bounding box center [792, 548] width 748 height 48
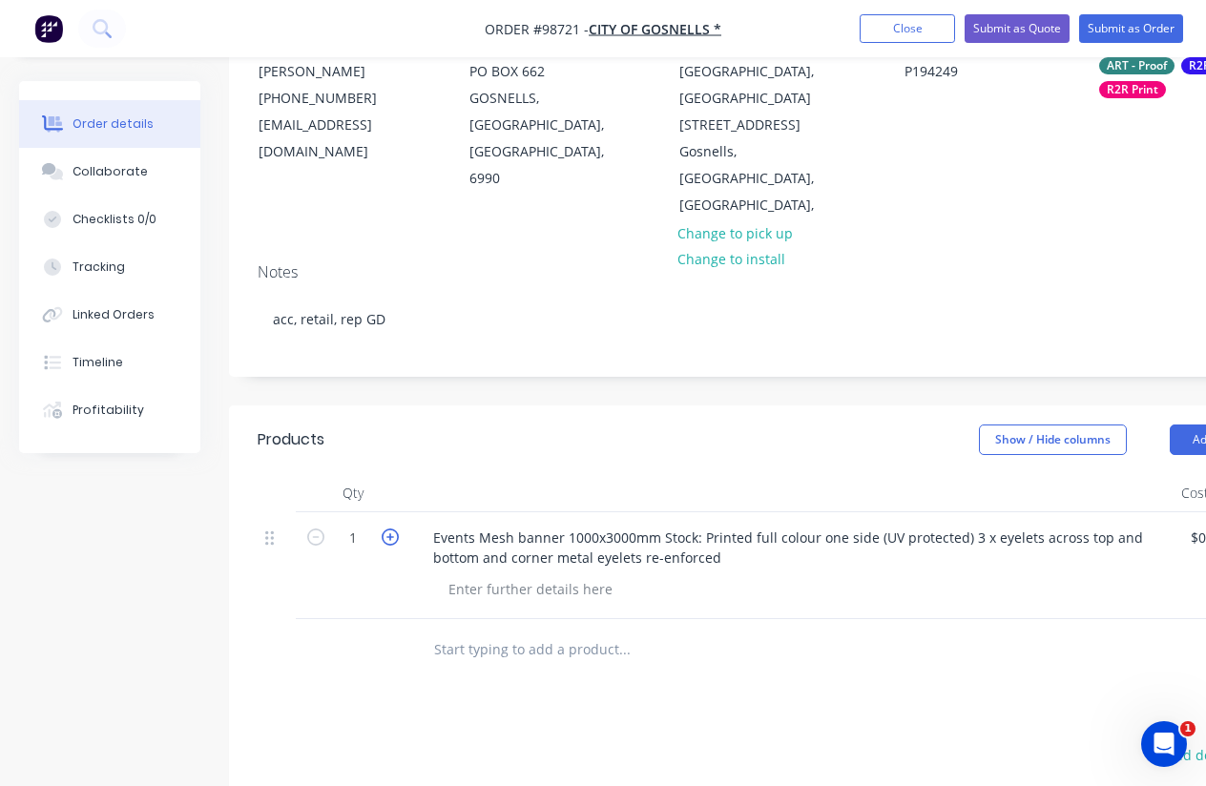
click at [385, 528] on icon "button" at bounding box center [390, 536] width 17 height 17
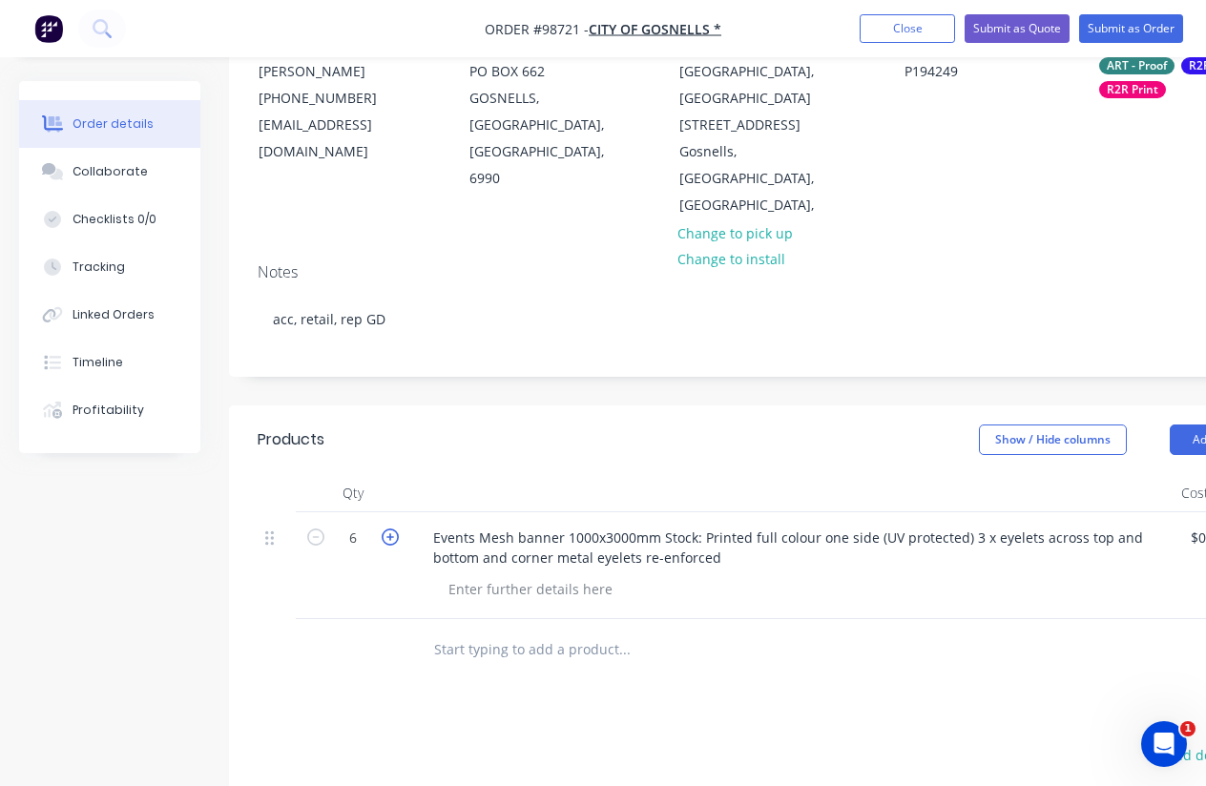
click at [385, 528] on icon "button" at bounding box center [390, 536] width 17 height 17
type input "7"
click at [510, 425] on div "Show / Hide columns Add product" at bounding box center [877, 440] width 804 height 31
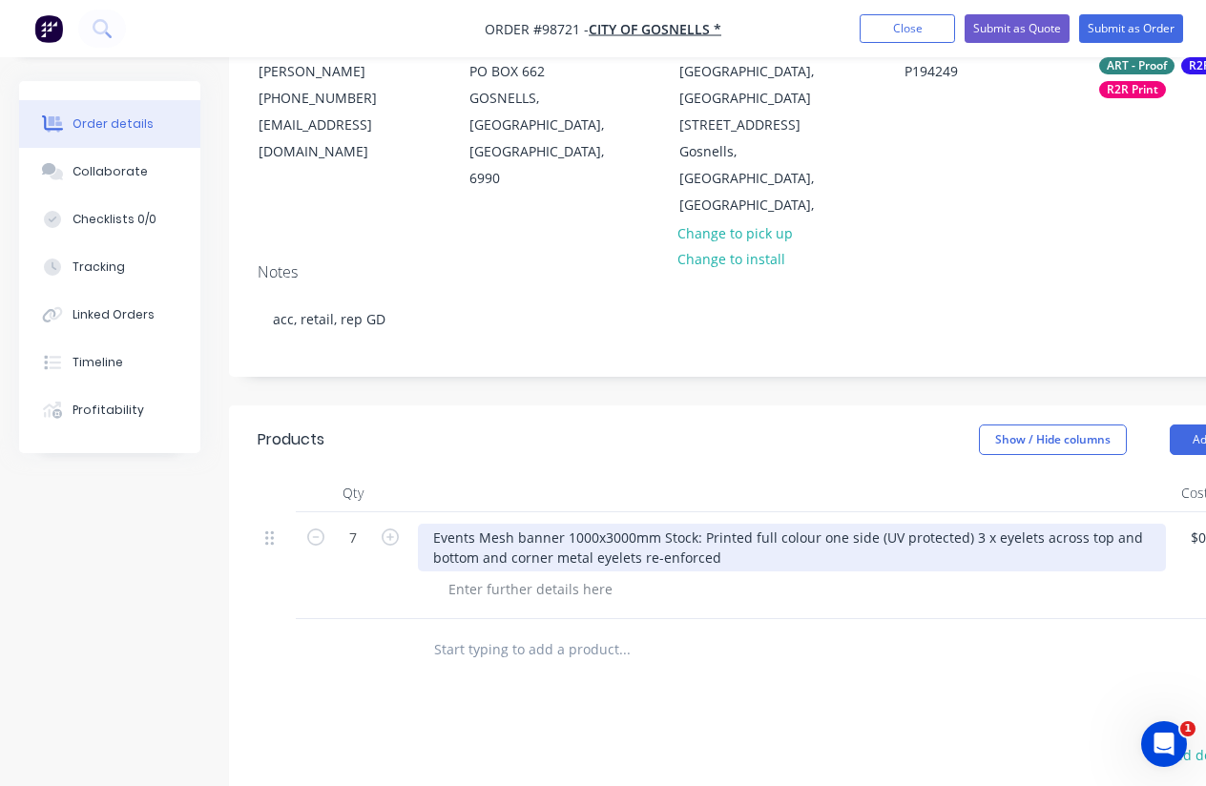
click at [964, 524] on div "Events Mesh banner 1000x3000mm Stock: Printed full colour one side (UV protecte…" at bounding box center [792, 548] width 748 height 48
click at [660, 525] on div "Events Mesh banner 1000x3000mm Stock: Printed full colour one side 3 x eyelets …" at bounding box center [792, 548] width 748 height 48
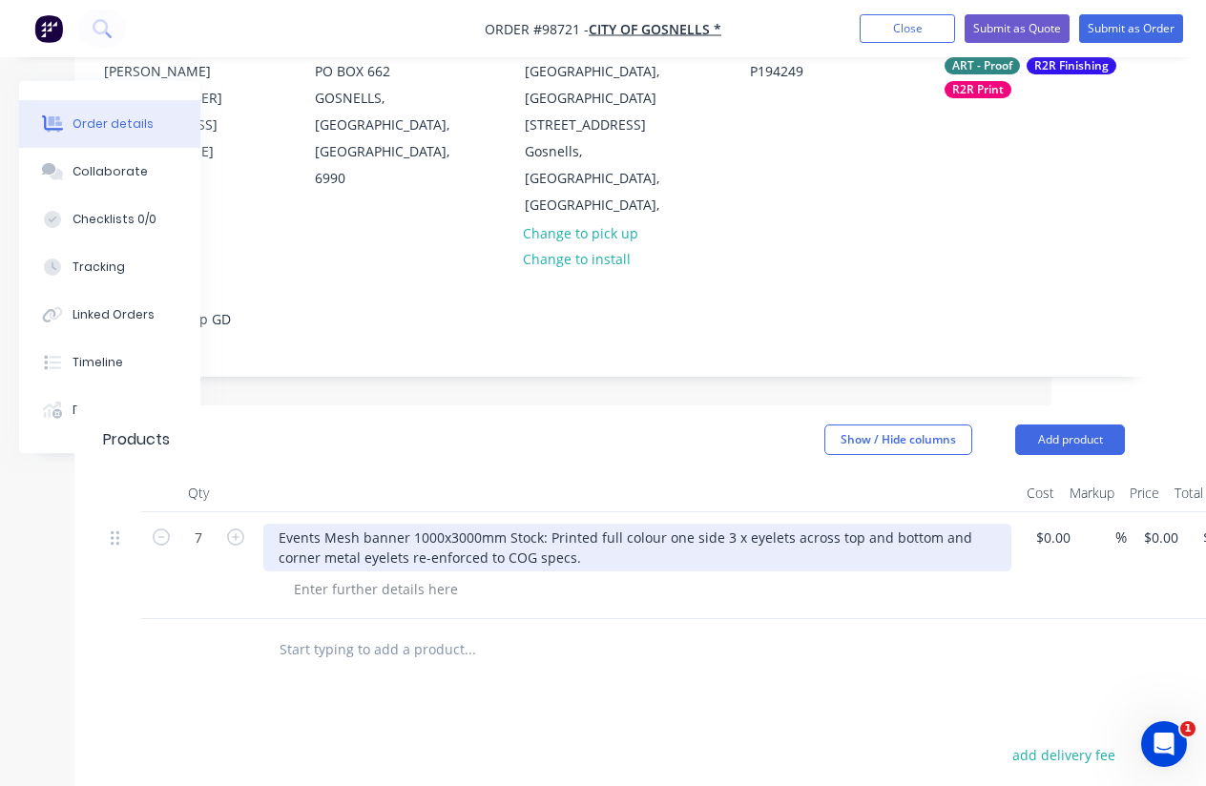
scroll to position [209, 241]
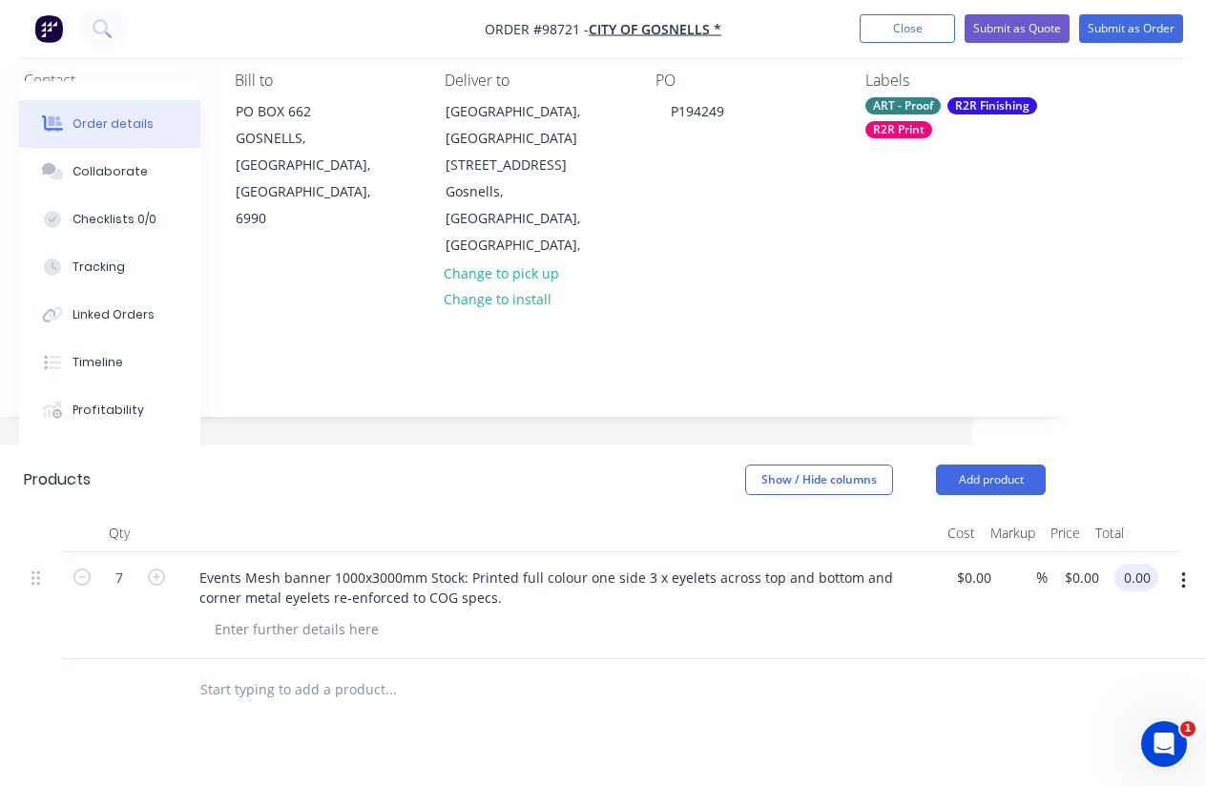
click at [1141, 564] on input "0.00" at bounding box center [1140, 578] width 36 height 28
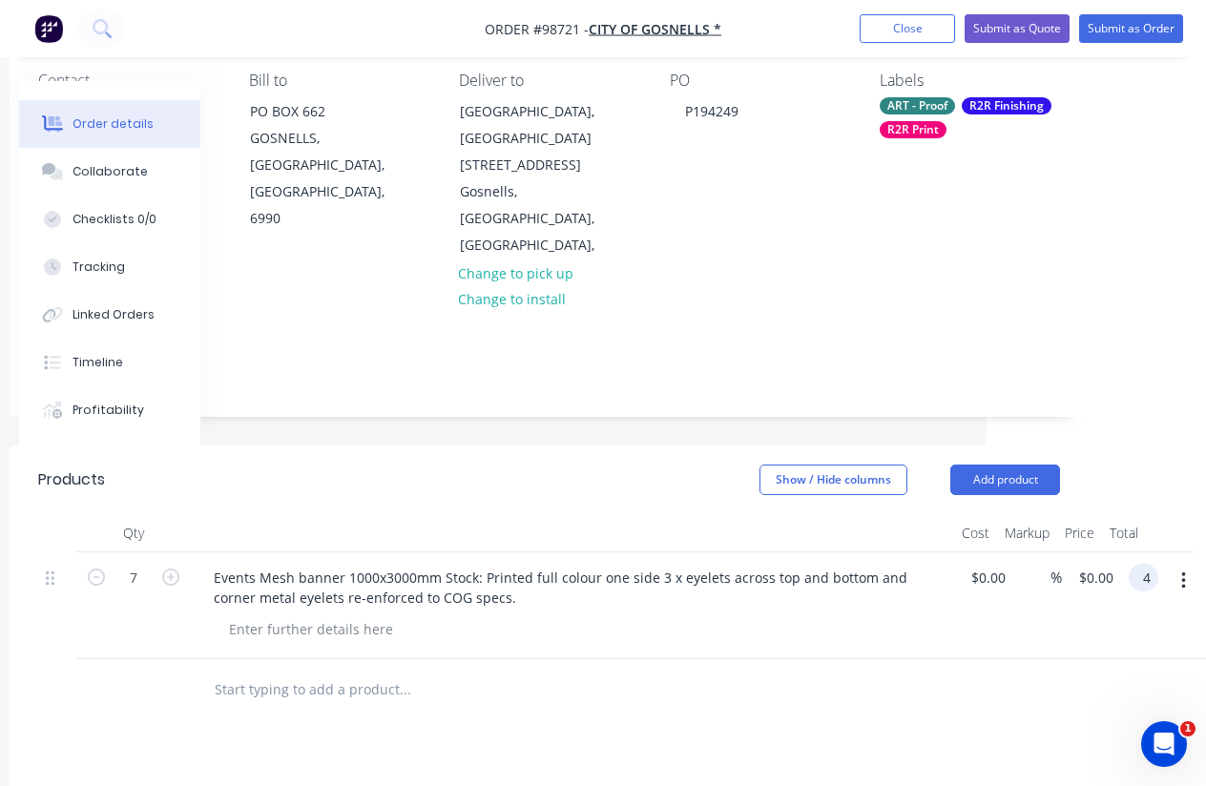
scroll to position [169, 219]
type input "$455.00"
type input "$65.00"
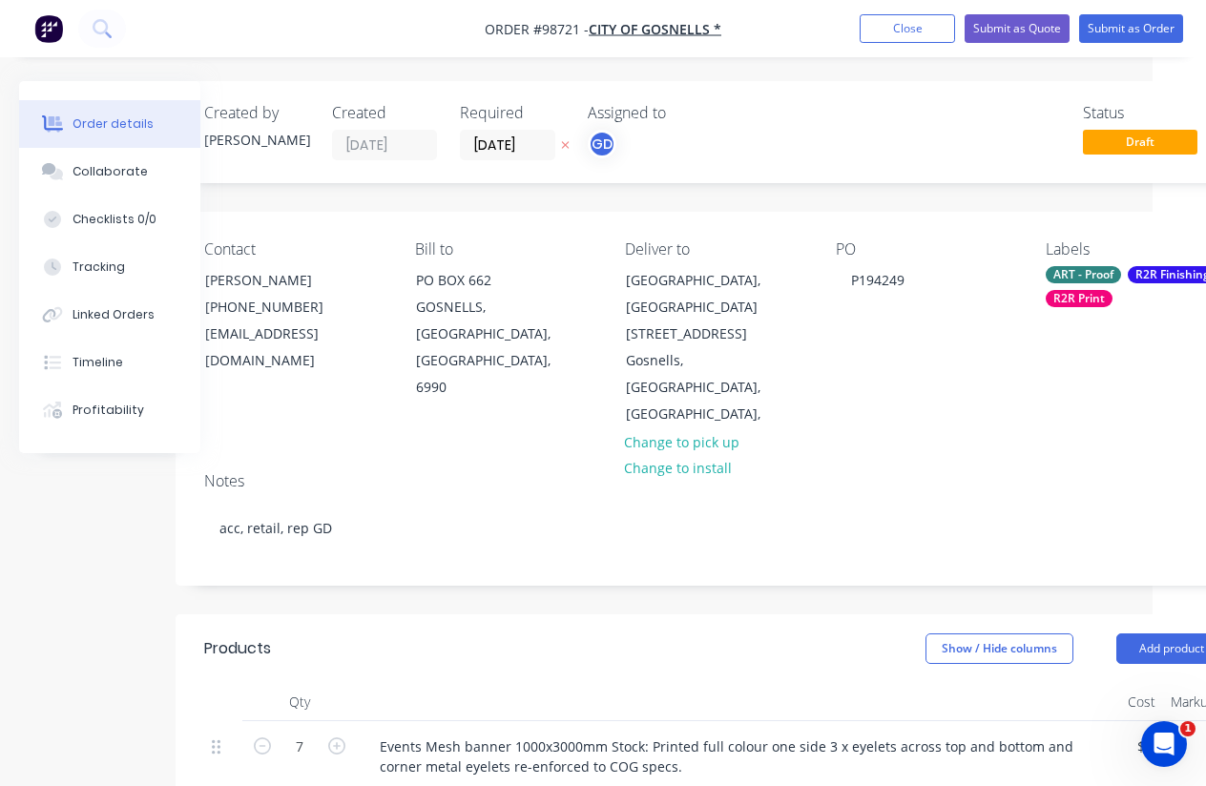
scroll to position [0, 0]
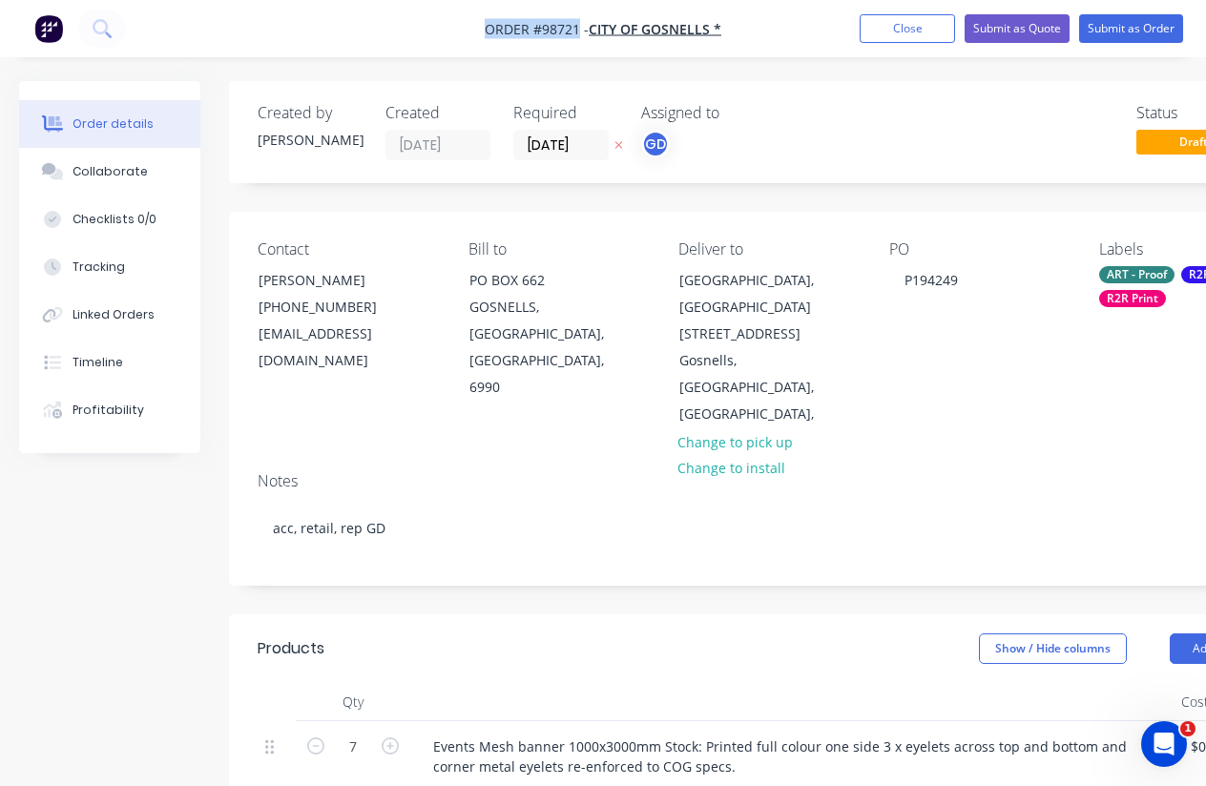
drag, startPoint x: 468, startPoint y: 18, endPoint x: 577, endPoint y: 31, distance: 109.6
click at [577, 31] on nav "Order #98721 - CITY OF GOSNELLS * Add product Close Submit as Quote Submit as O…" at bounding box center [603, 28] width 1206 height 57
copy span "Order #98721"
click at [895, 28] on button "Close" at bounding box center [907, 28] width 95 height 29
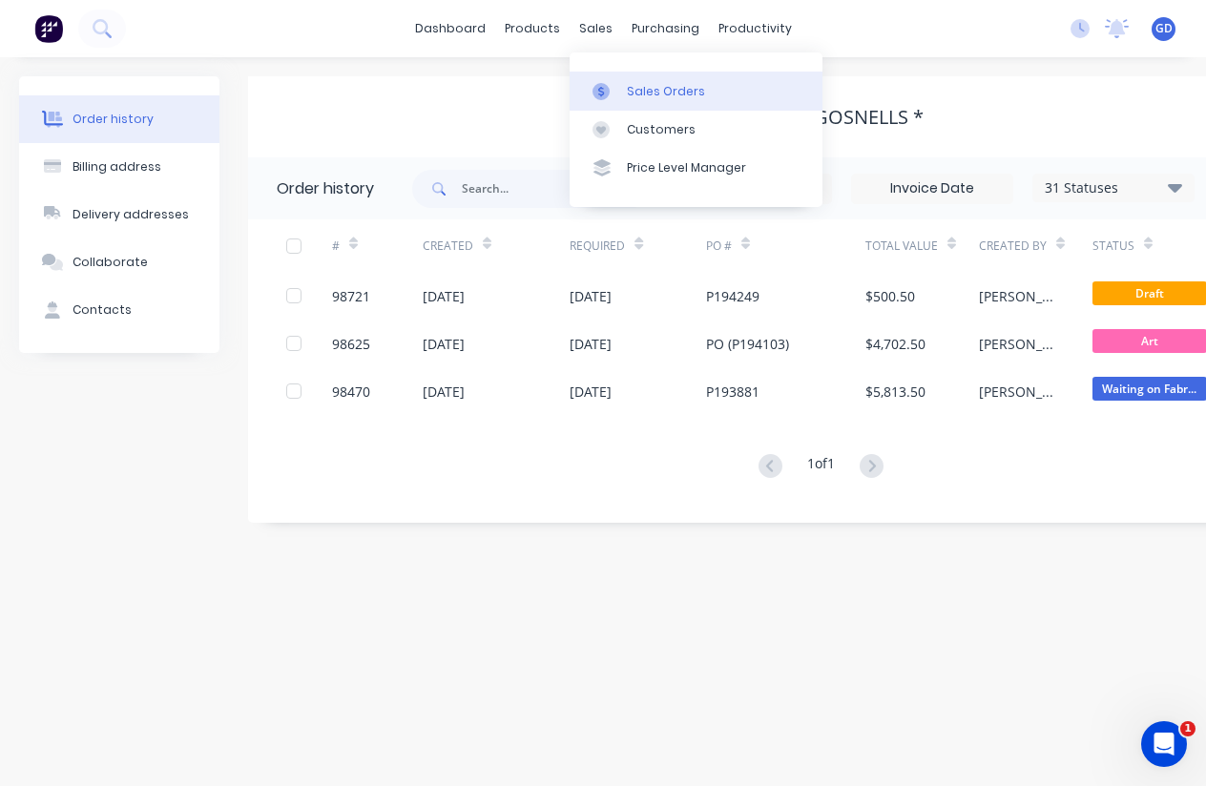
click at [651, 83] on div "Sales Orders" at bounding box center [666, 91] width 78 height 17
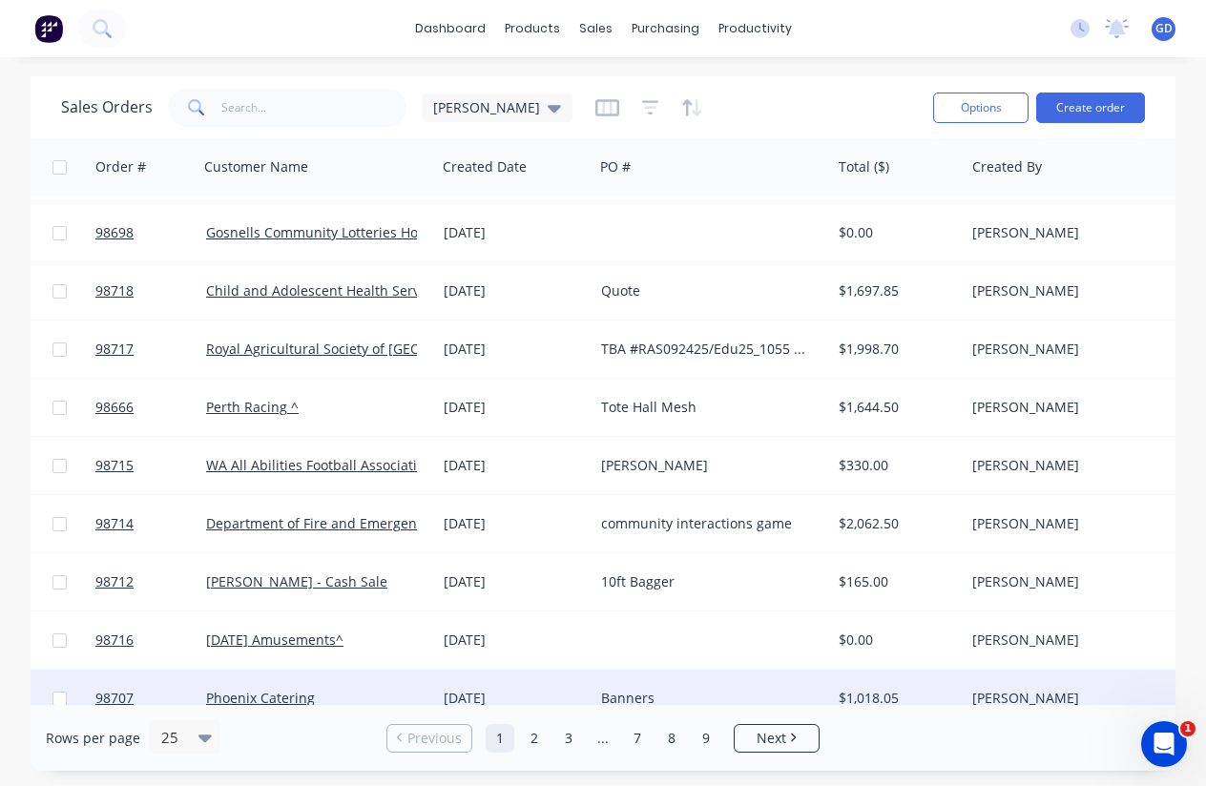
scroll to position [153, 6]
